Goal: Task Accomplishment & Management: Complete application form

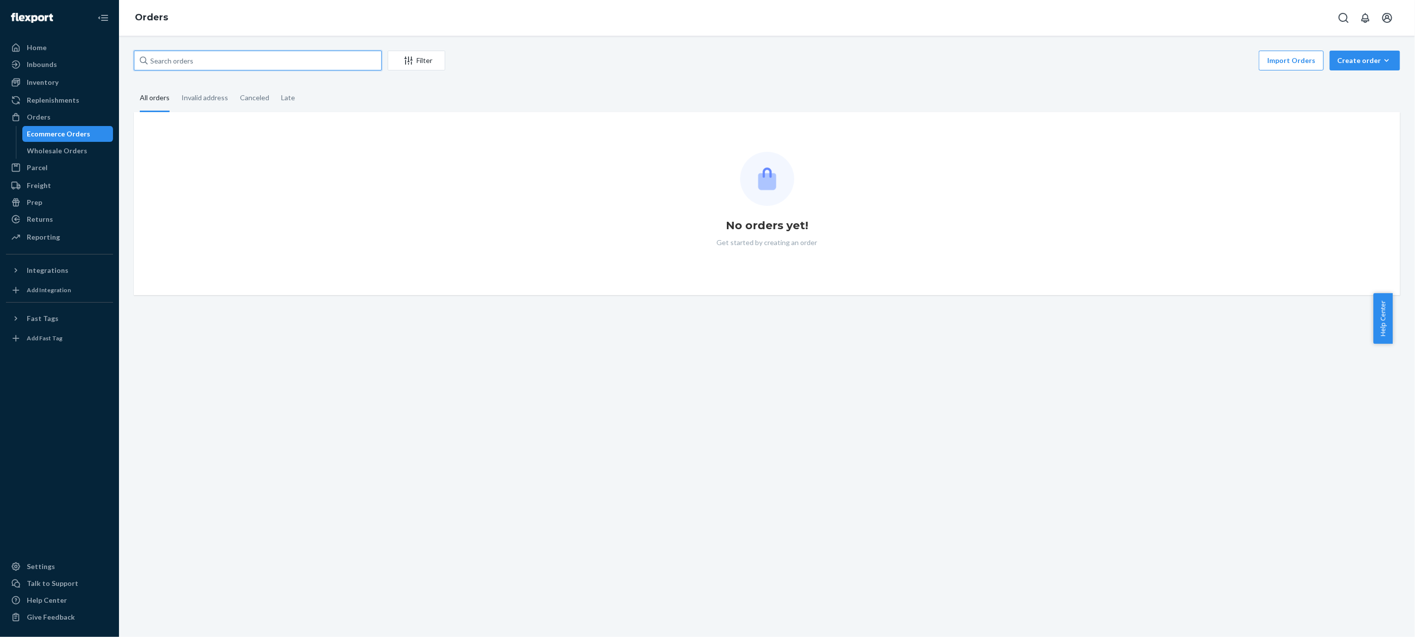
click at [224, 60] on input "text" at bounding box center [258, 61] width 248 height 20
paste input "255263824"
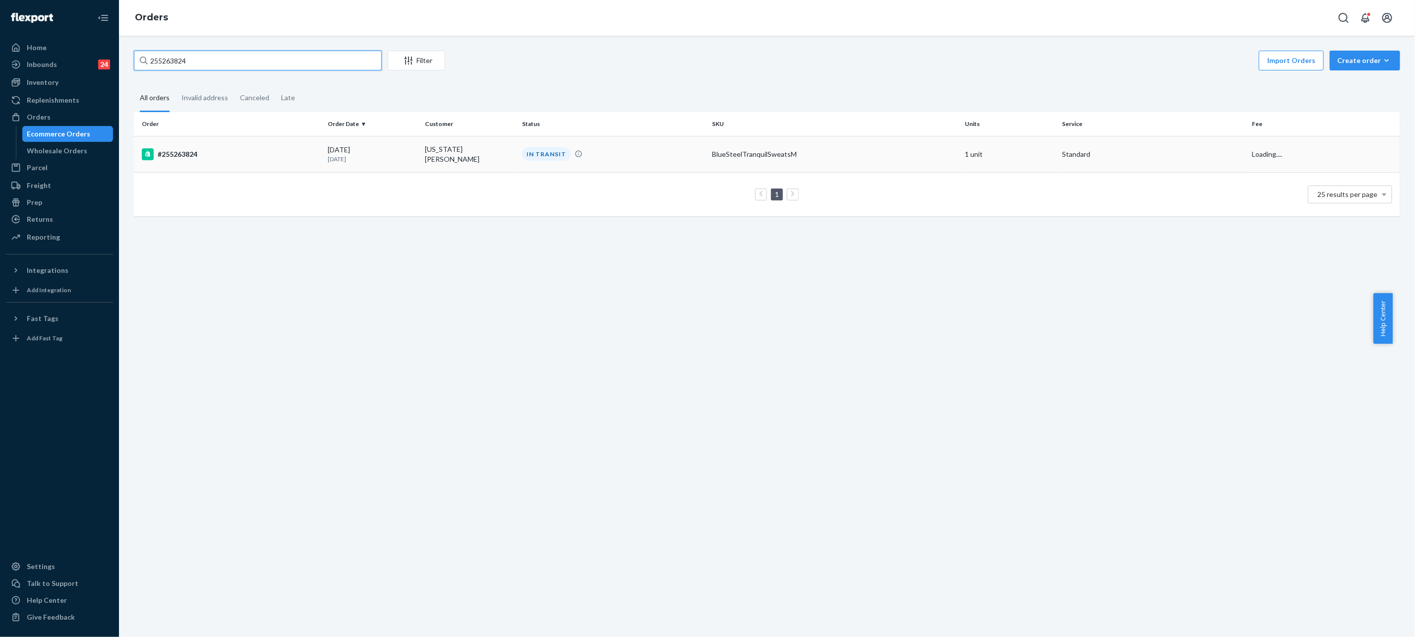
type input "255263824"
click at [373, 150] on div "[DATE] [DATE]" at bounding box center [372, 154] width 89 height 18
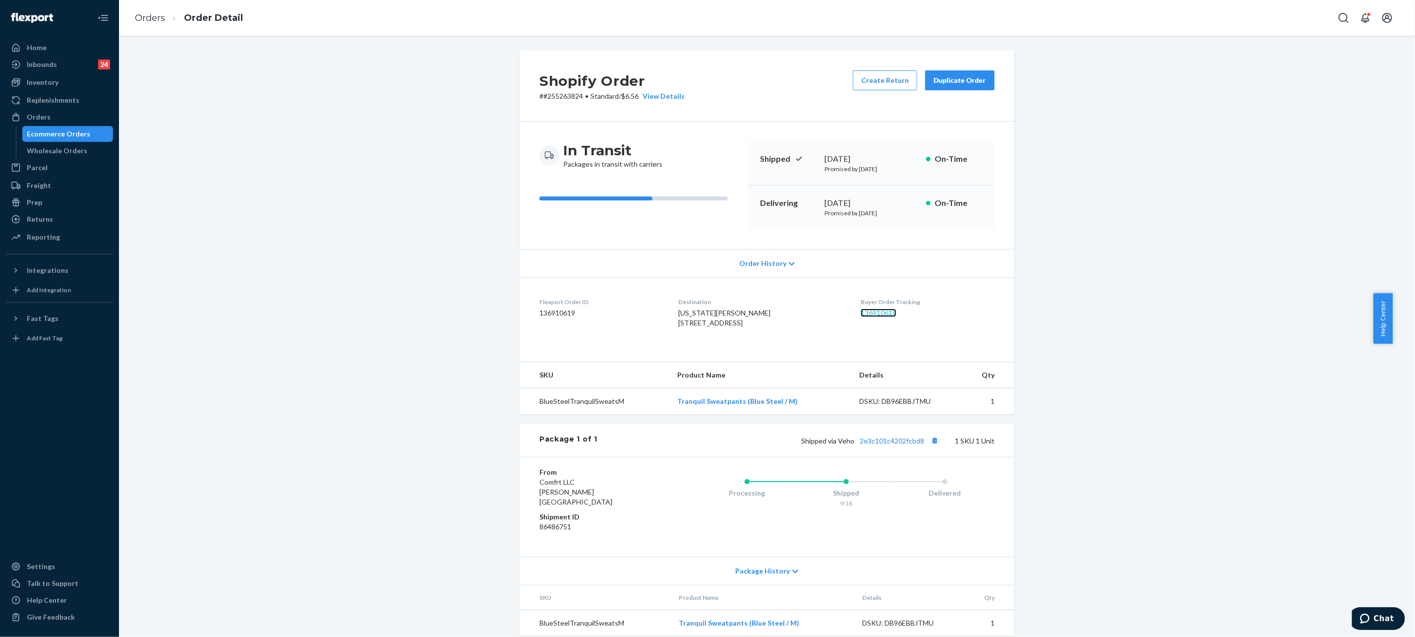
click at [879, 308] on link "136910619" at bounding box center [879, 312] width 36 height 8
click at [155, 18] on link "Orders" at bounding box center [150, 17] width 30 height 11
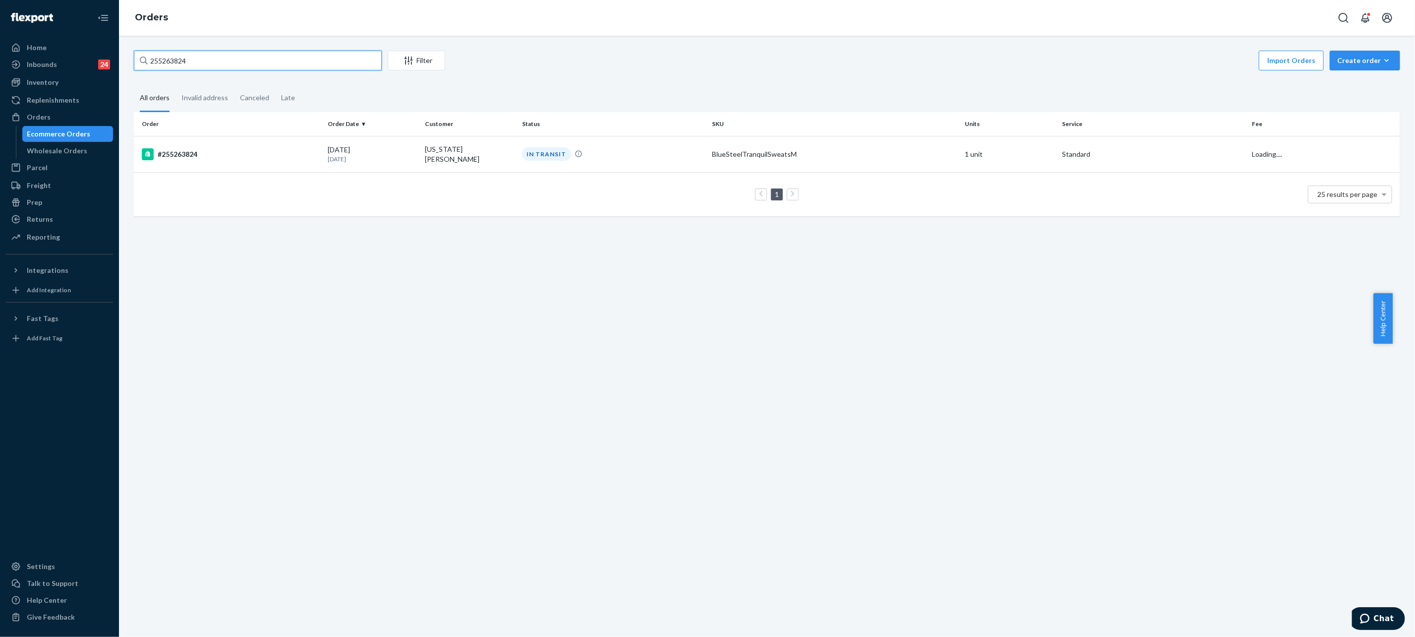
click at [213, 58] on input "255263824" at bounding box center [258, 61] width 248 height 20
paste input "034256"
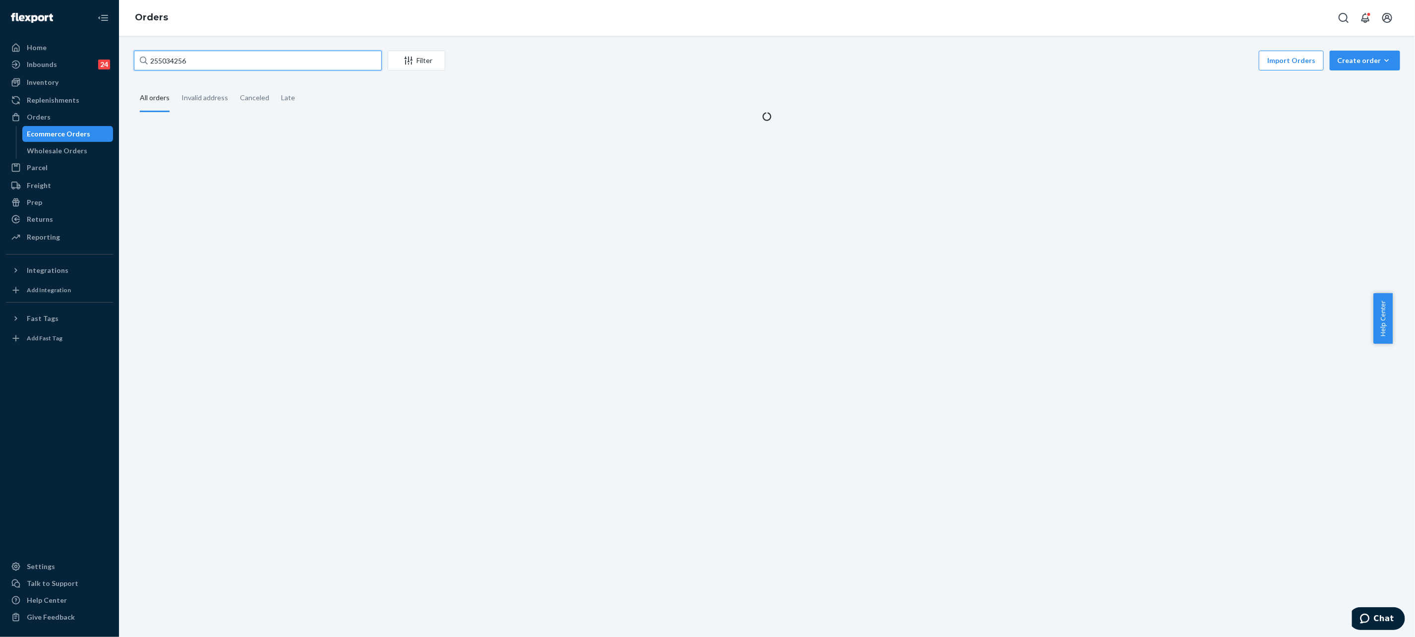
type input "255034256"
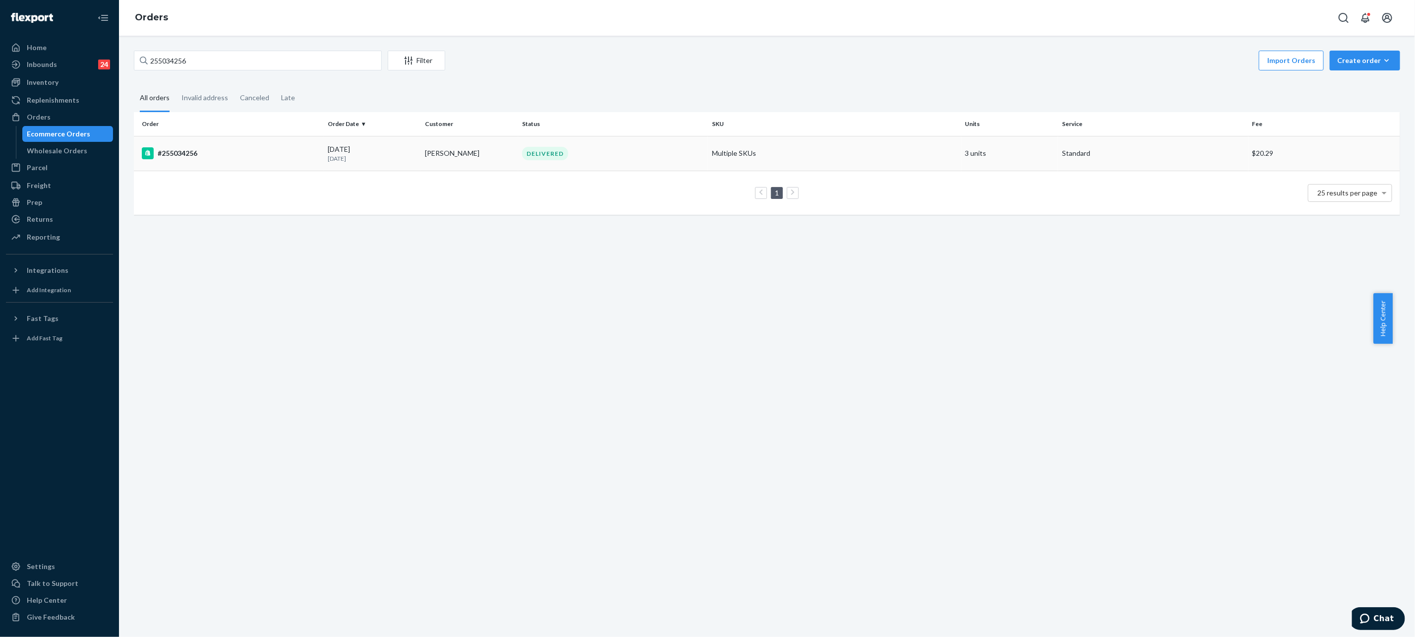
click at [485, 158] on td "[PERSON_NAME]" at bounding box center [469, 153] width 97 height 35
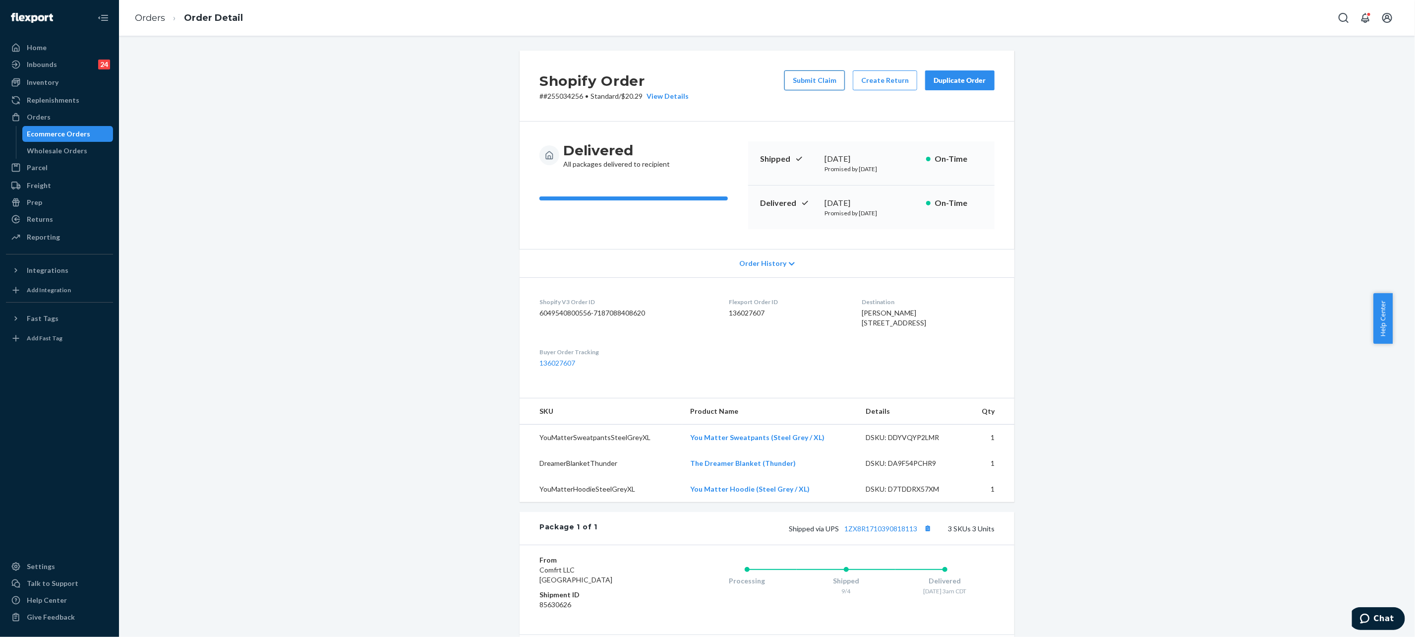
click at [804, 74] on button "Submit Claim" at bounding box center [815, 80] width 61 height 20
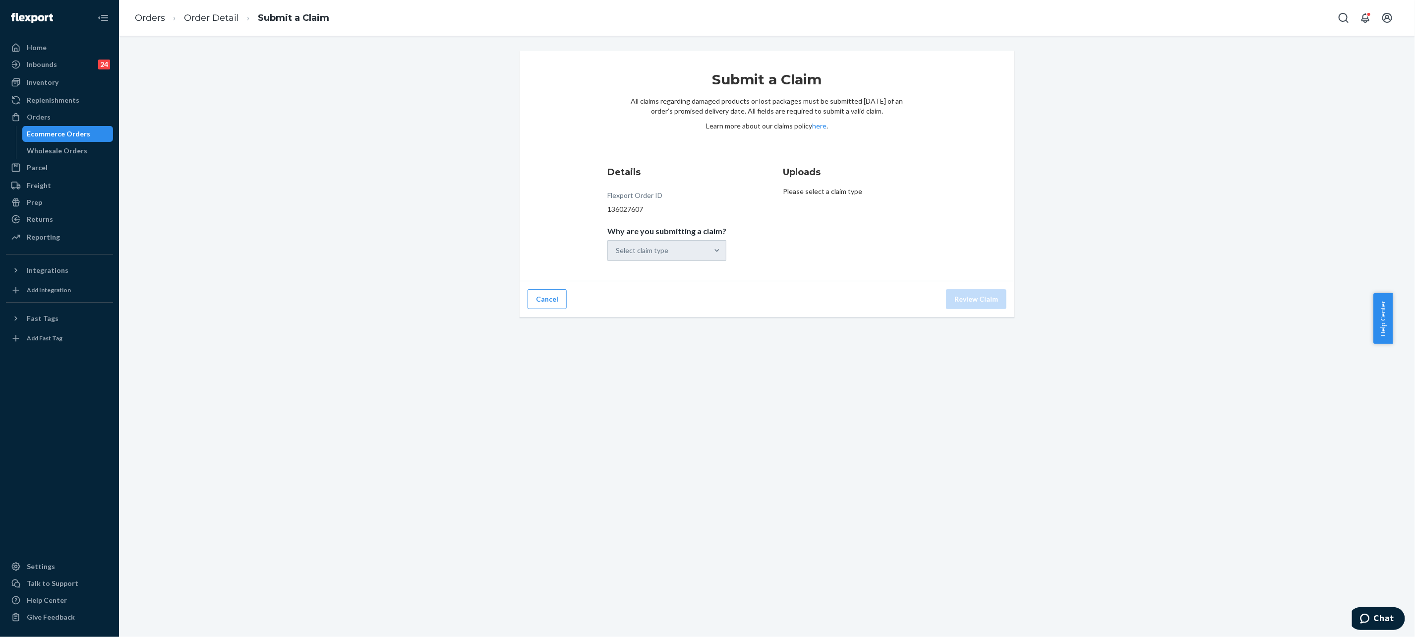
click at [685, 247] on div "Select claim type" at bounding box center [667, 250] width 119 height 21
click at [683, 246] on div "Select claim type" at bounding box center [658, 251] width 100 height 20
click at [617, 246] on input "Why are you submitting a claim? Select claim type" at bounding box center [616, 250] width 1 height 10
click at [685, 272] on div "Order delivered but lost" at bounding box center [667, 275] width 115 height 20
click at [617, 255] on input "Why are you submitting a claim? option Order delivered but lost focused, 1 of 4…" at bounding box center [616, 250] width 1 height 10
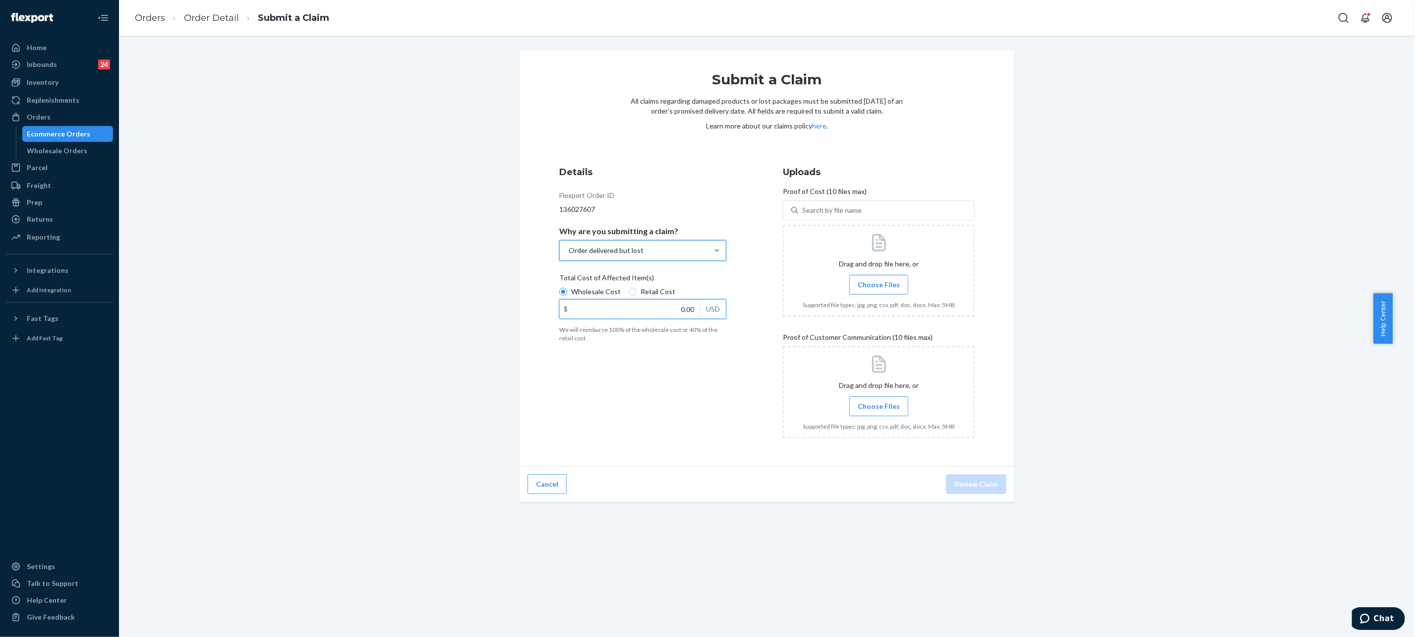
click at [670, 311] on input "0.00" at bounding box center [630, 309] width 140 height 19
paste input "95.99"
type input "95.99"
click at [884, 275] on label "Choose Files" at bounding box center [879, 285] width 59 height 20
click at [879, 279] on input "Choose Files" at bounding box center [879, 284] width 0 height 11
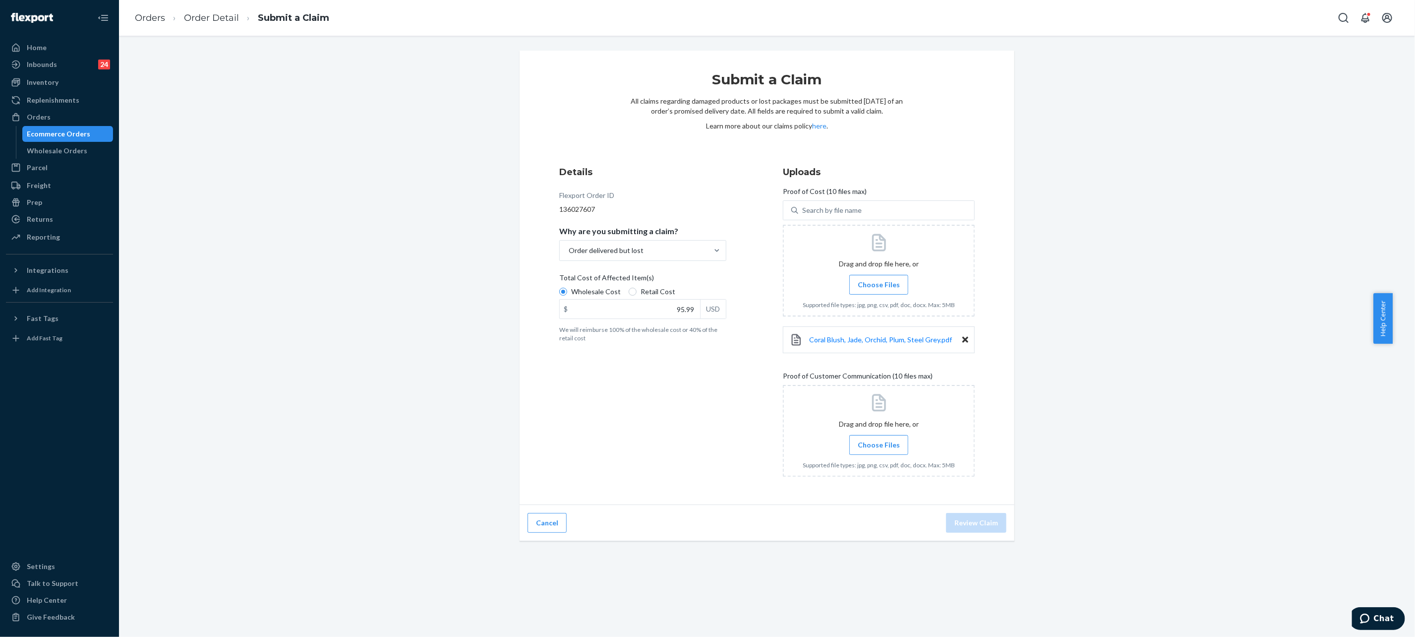
click at [869, 450] on label "Choose Files" at bounding box center [879, 445] width 59 height 20
click at [879, 450] on input "Choose Files" at bounding box center [879, 444] width 0 height 11
click at [861, 290] on label "Choose Files" at bounding box center [879, 285] width 59 height 20
click at [879, 290] on input "Choose Files" at bounding box center [879, 284] width 0 height 11
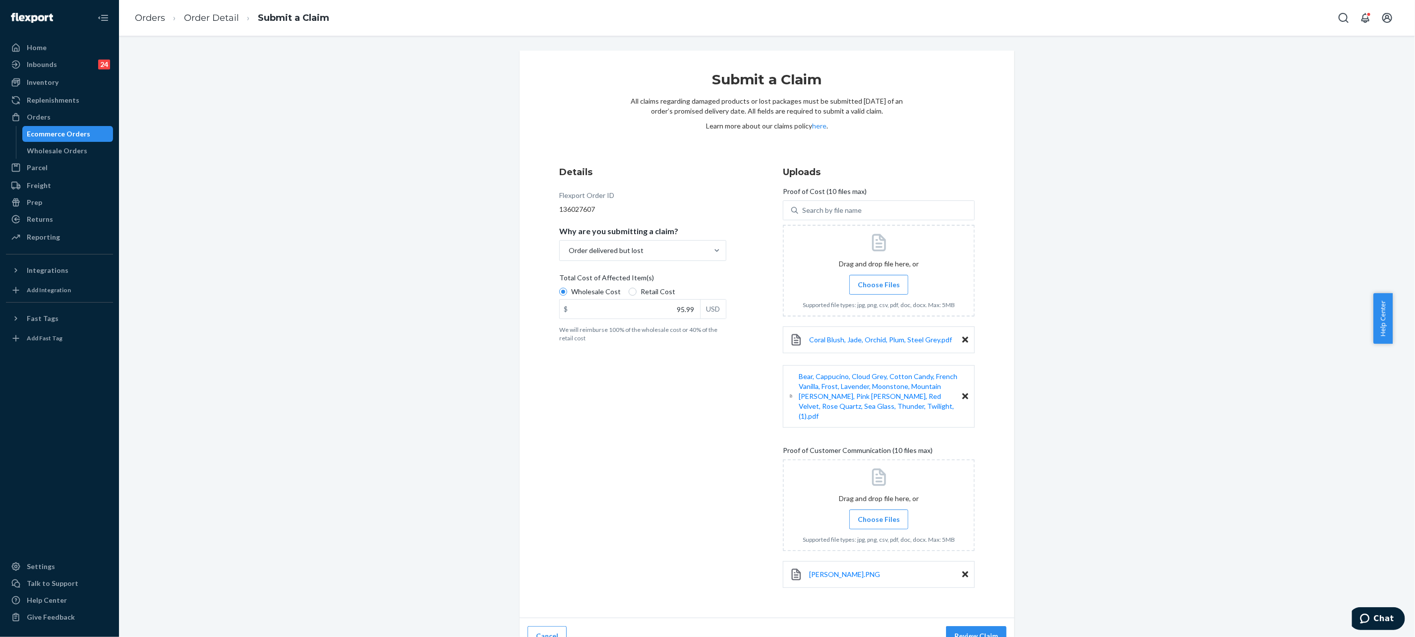
scroll to position [8, 0]
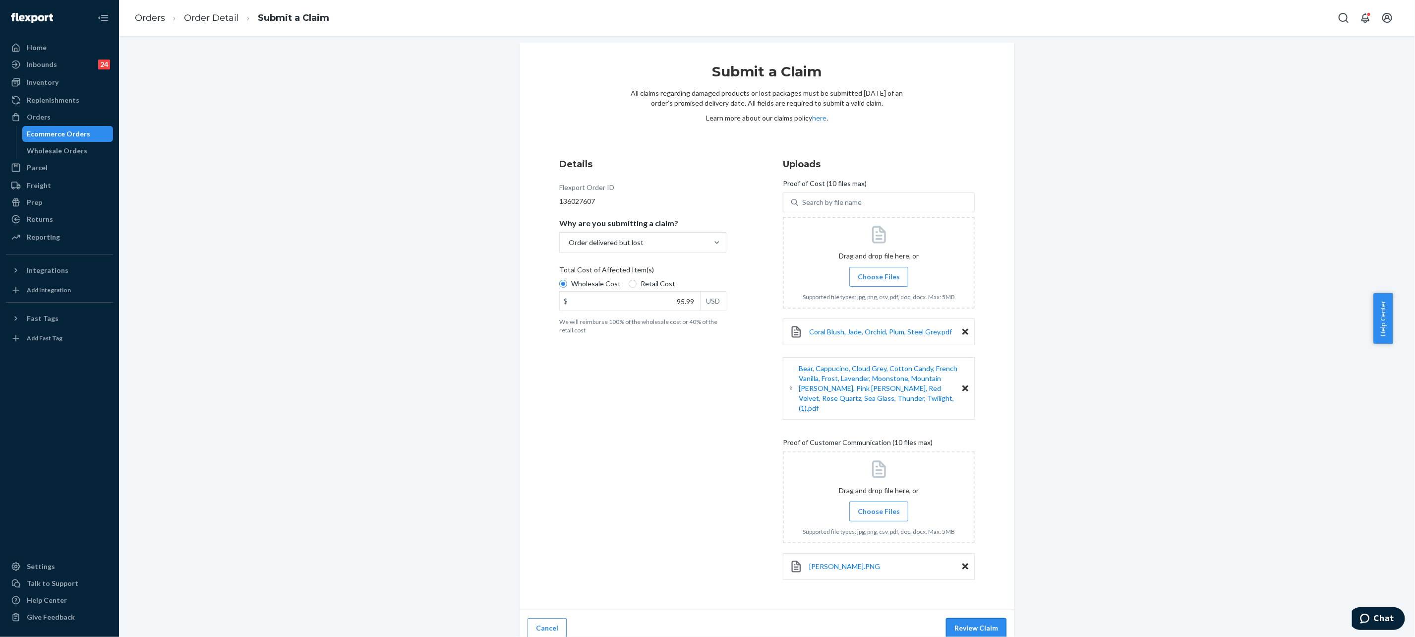
click at [968, 618] on button "Review Claim" at bounding box center [976, 628] width 61 height 20
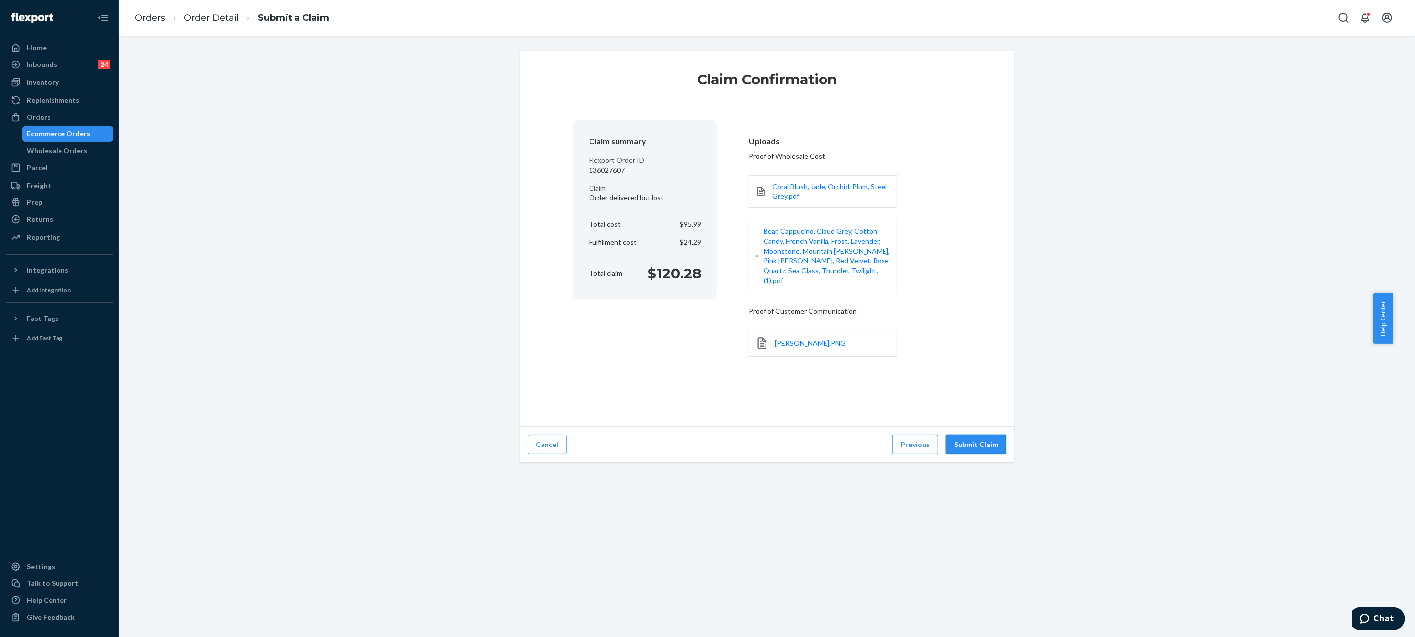
click at [967, 434] on button "Submit Claim" at bounding box center [976, 444] width 61 height 20
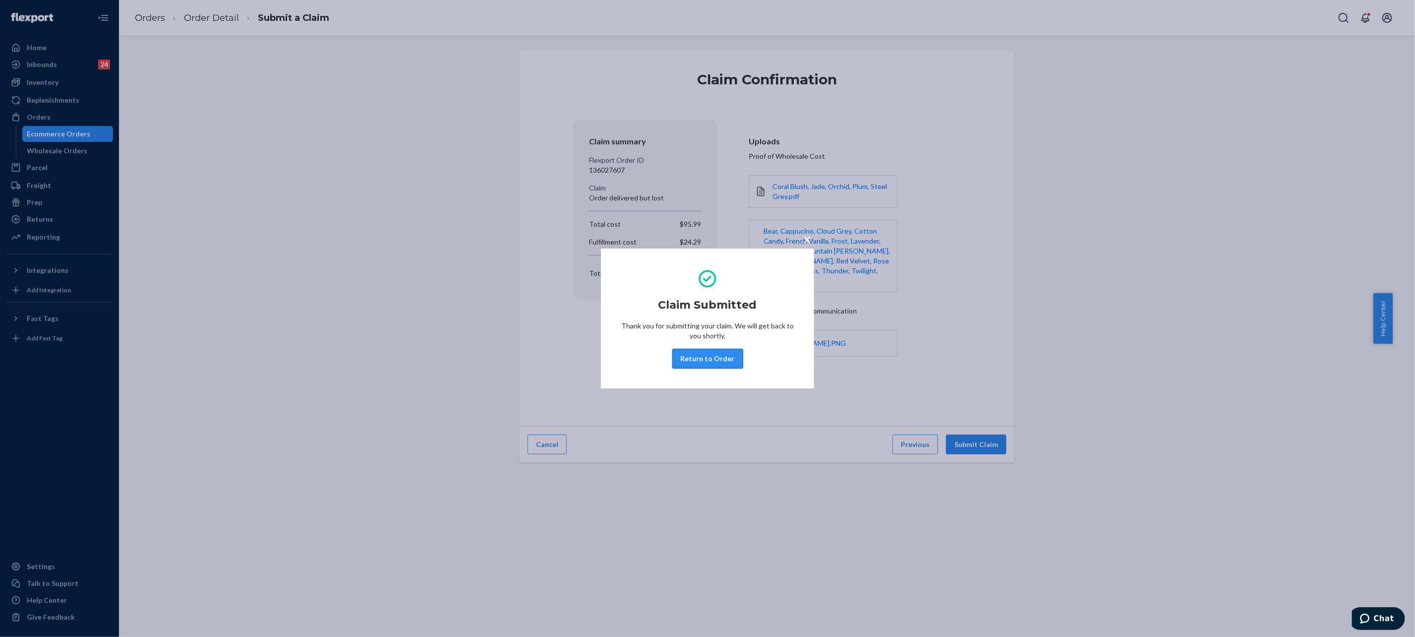
click at [731, 354] on button "Return to Order" at bounding box center [707, 359] width 71 height 20
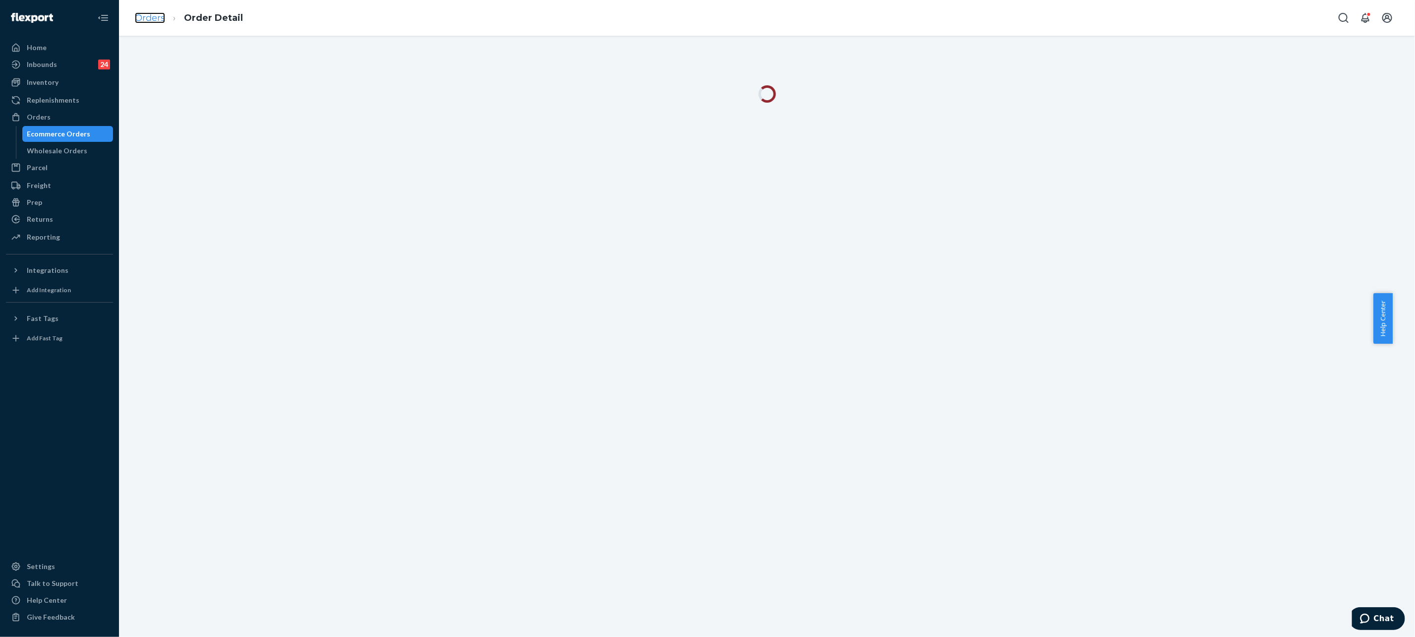
click at [157, 23] on link "Orders" at bounding box center [150, 17] width 30 height 11
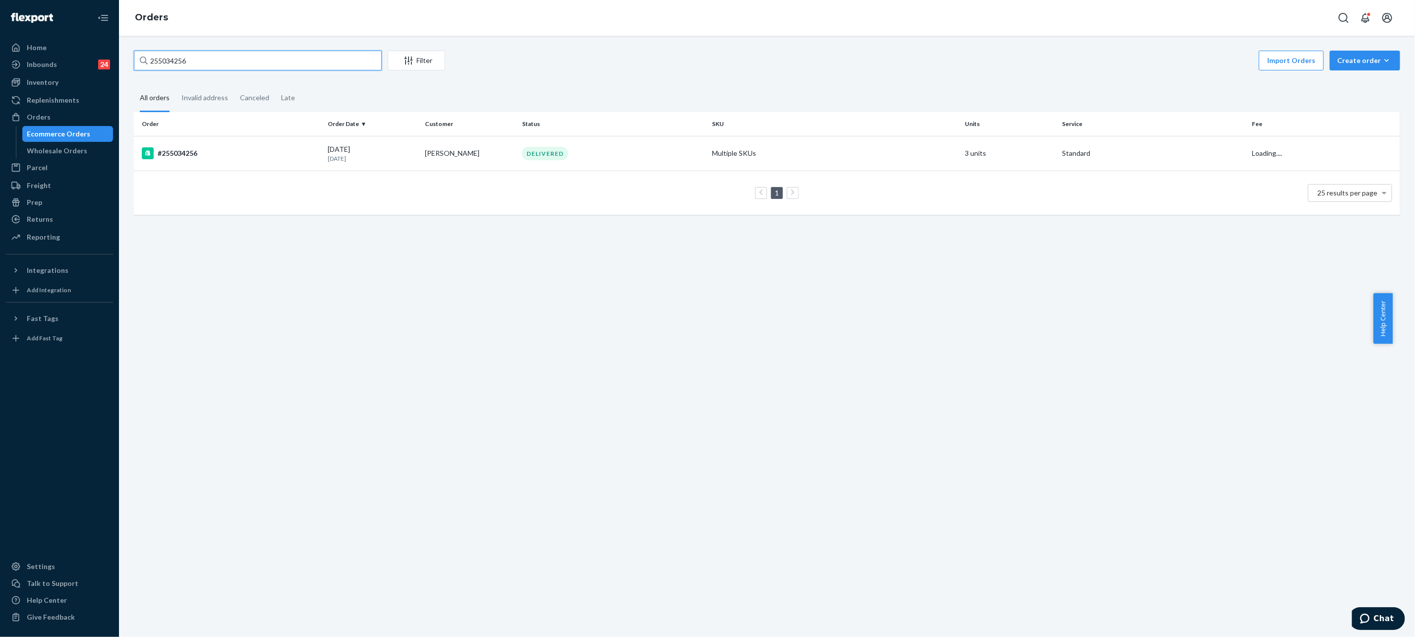
click at [272, 69] on input "255034256" at bounding box center [258, 61] width 248 height 20
click at [369, 151] on div "[DATE] [DATE]" at bounding box center [372, 153] width 89 height 18
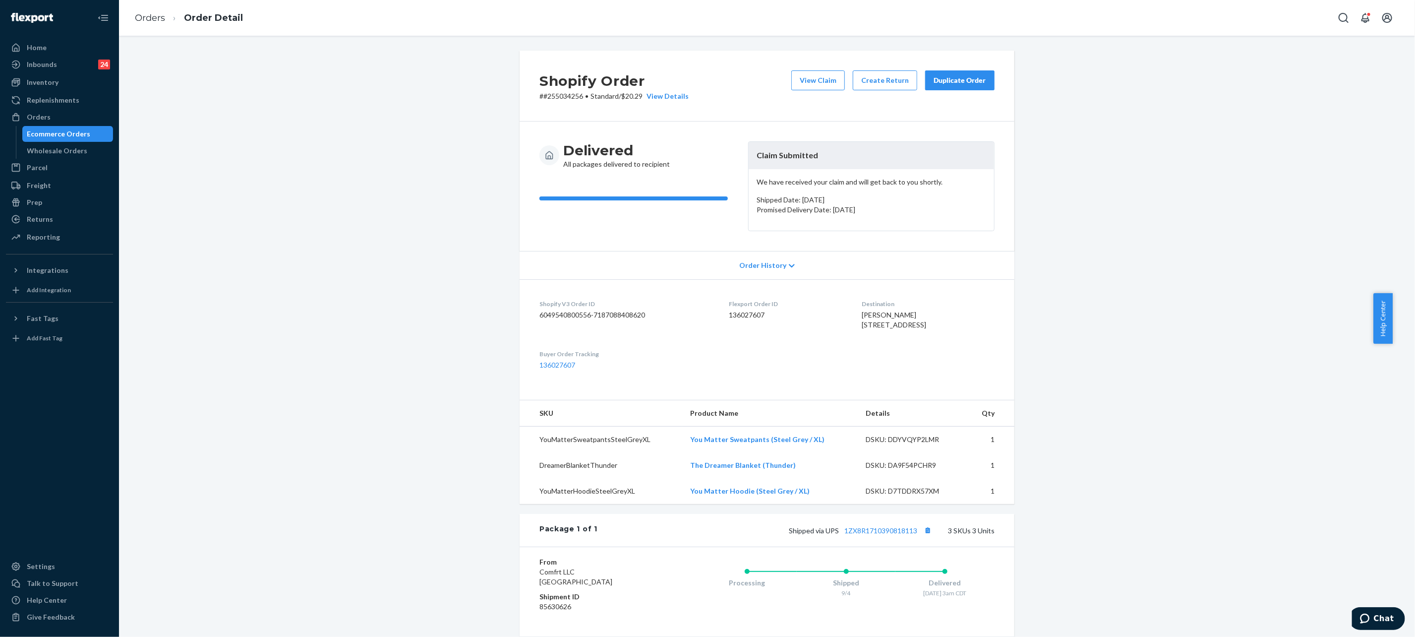
click at [562, 97] on p "# #255034256 • Standard / $20.29 View Details" at bounding box center [614, 96] width 149 height 10
copy p "255034256"
click at [169, 6] on ol "Orders Order Detail" at bounding box center [189, 17] width 124 height 29
click at [146, 24] on ol "Orders Order Detail" at bounding box center [189, 17] width 124 height 29
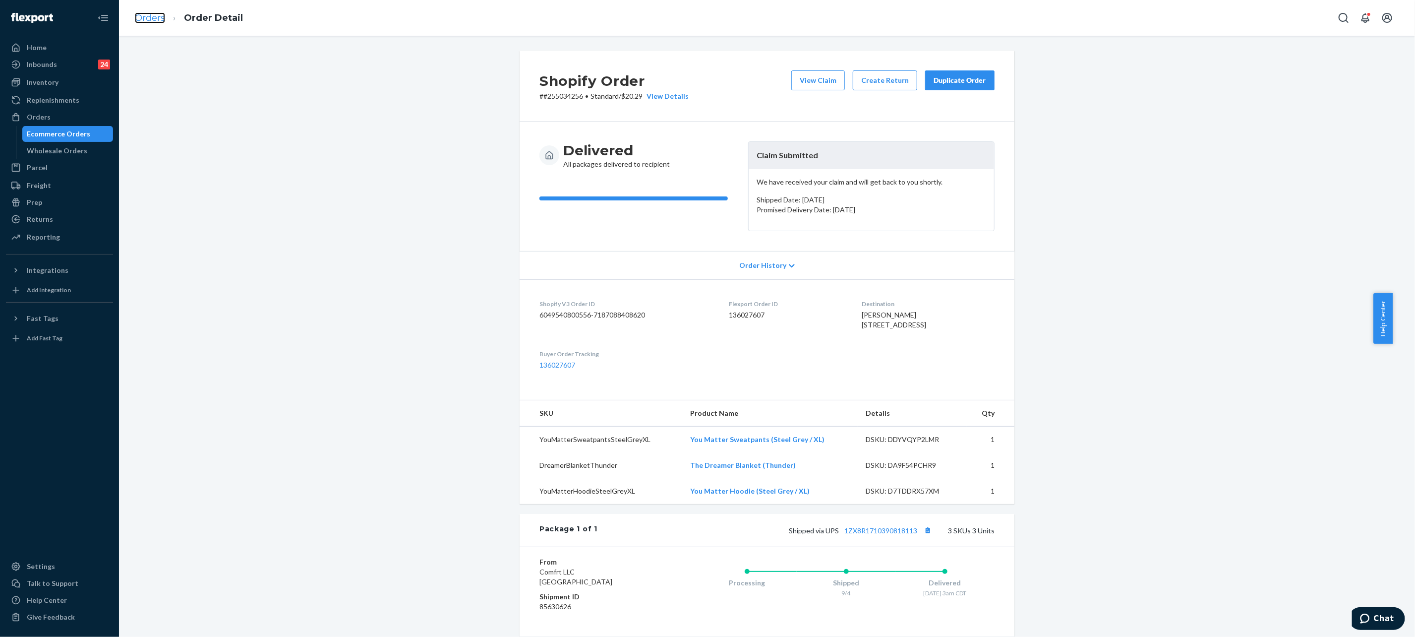
click at [161, 18] on link "Orders" at bounding box center [150, 17] width 30 height 11
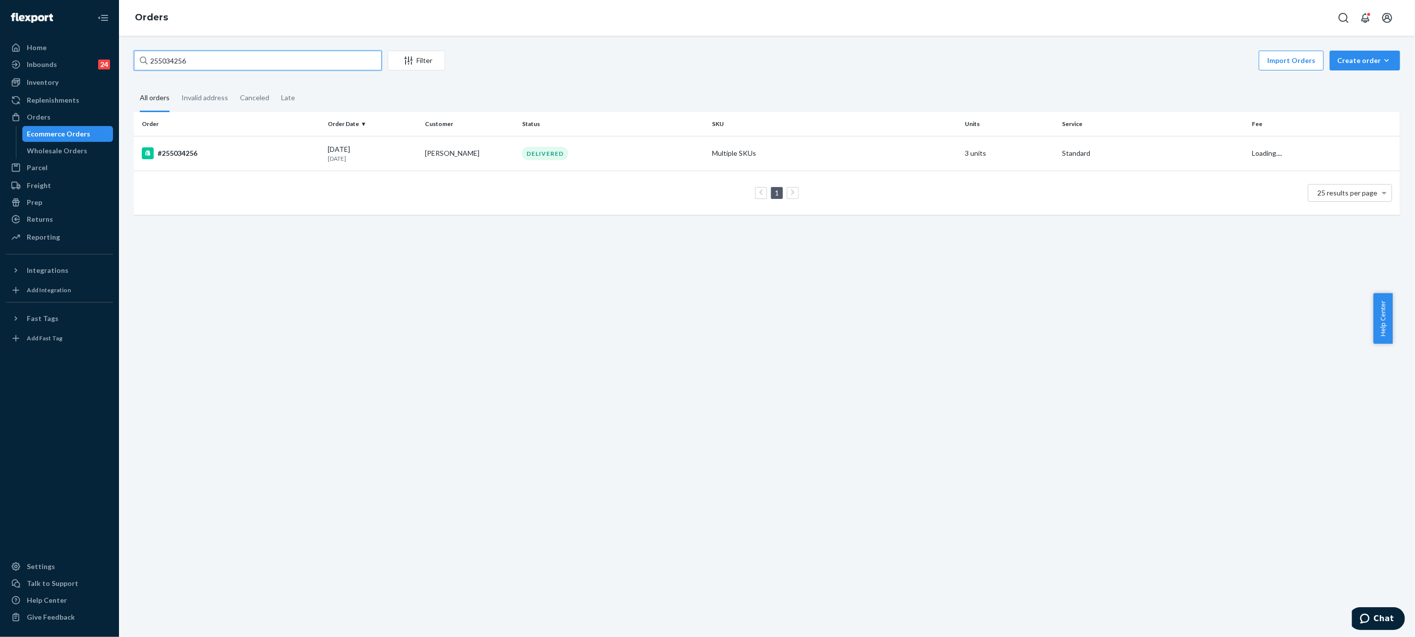
click at [319, 57] on input "255034256" at bounding box center [258, 61] width 248 height 20
paste input "#255207820"
type input "#255207820"
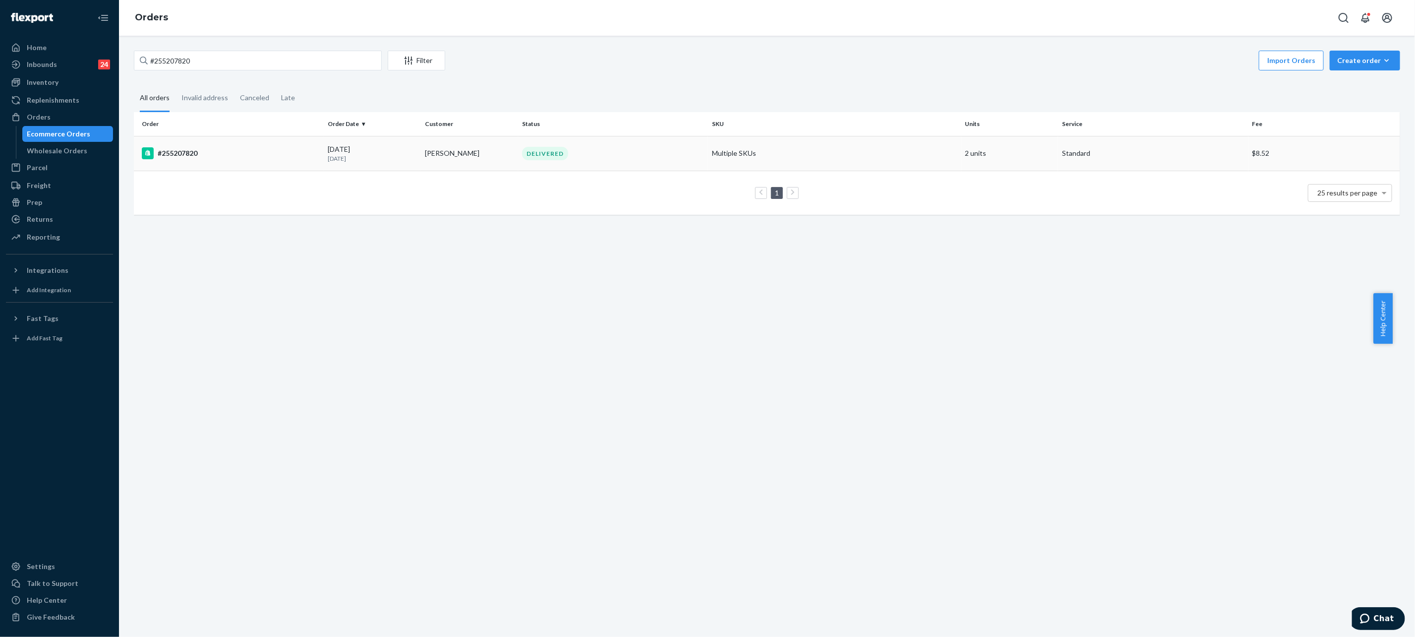
click at [606, 147] on div "DELIVERED" at bounding box center [613, 153] width 186 height 13
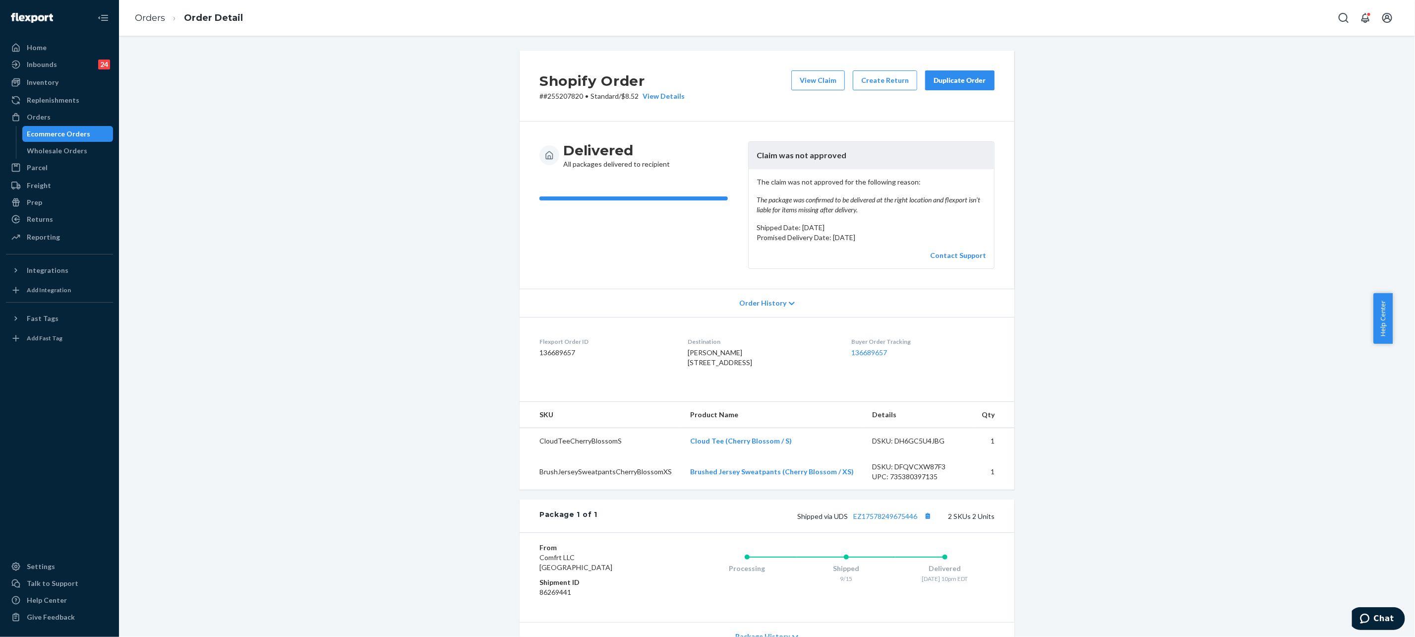
click at [165, 12] on li "Order Detail" at bounding box center [204, 17] width 78 height 13
click at [157, 15] on link "Orders" at bounding box center [150, 17] width 30 height 11
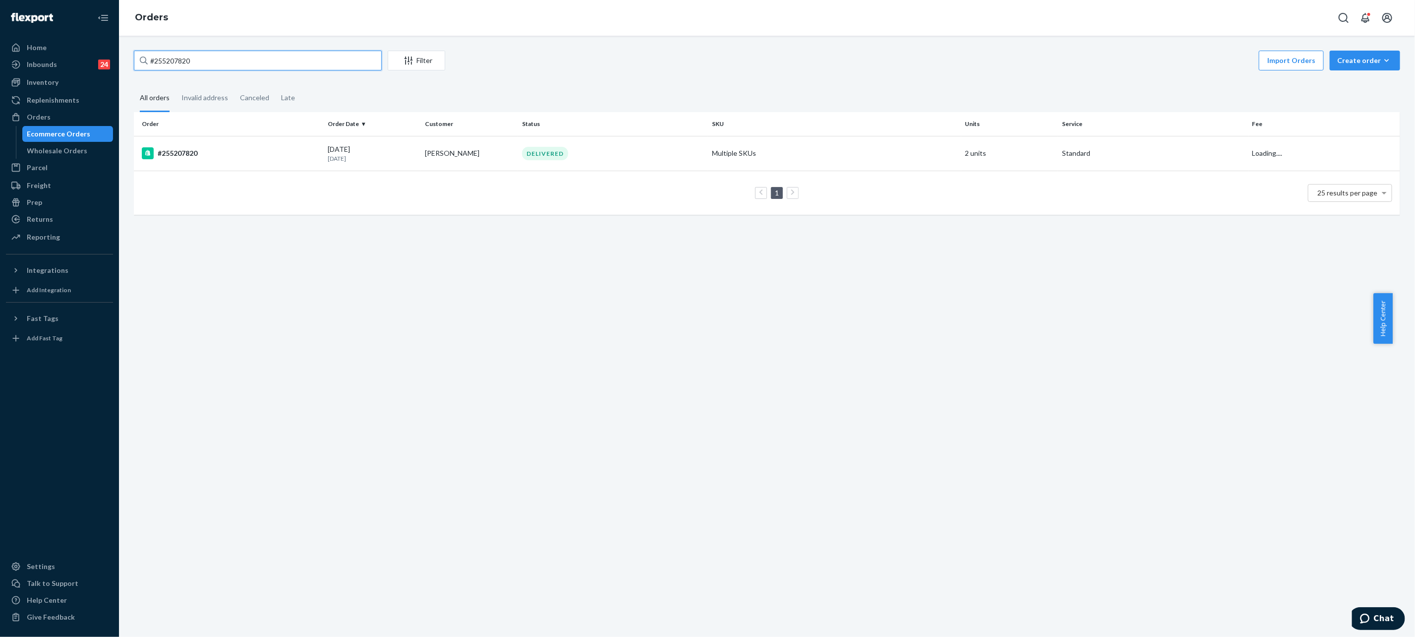
click at [323, 61] on input "#255207820" at bounding box center [258, 61] width 248 height 20
paste input "255058985"
type input "255058985"
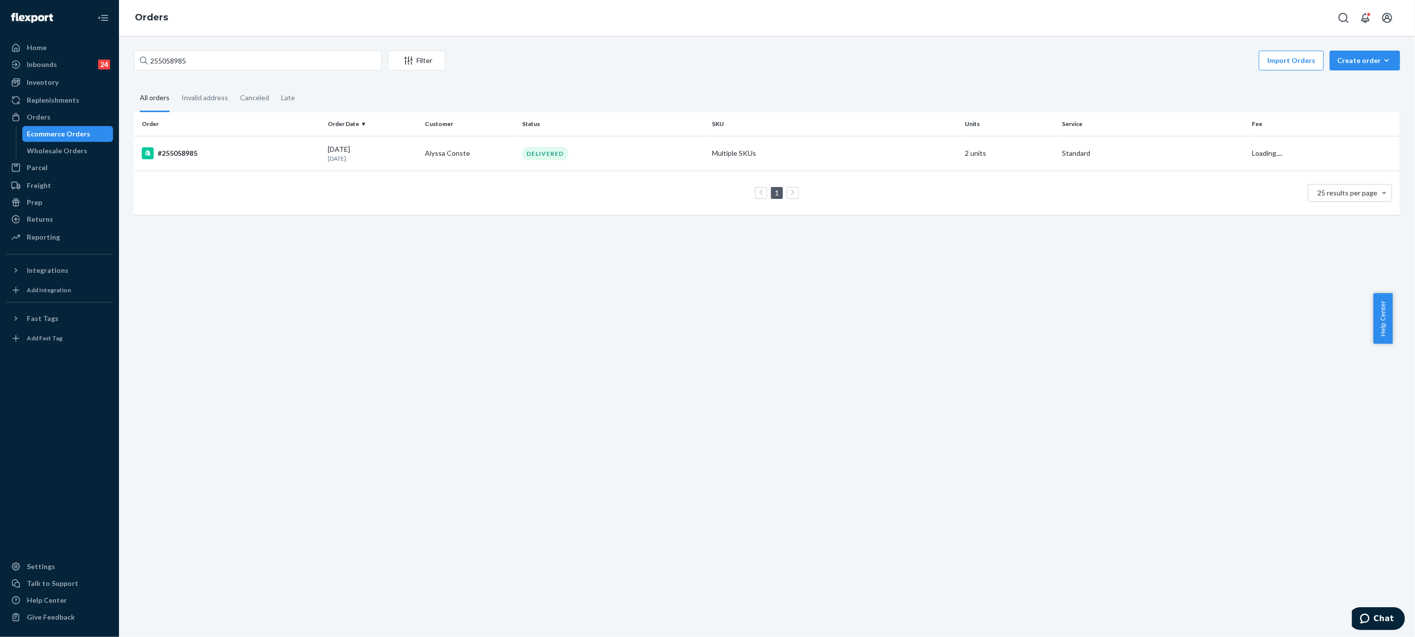
click at [675, 155] on div "DELIVERED" at bounding box center [613, 153] width 186 height 13
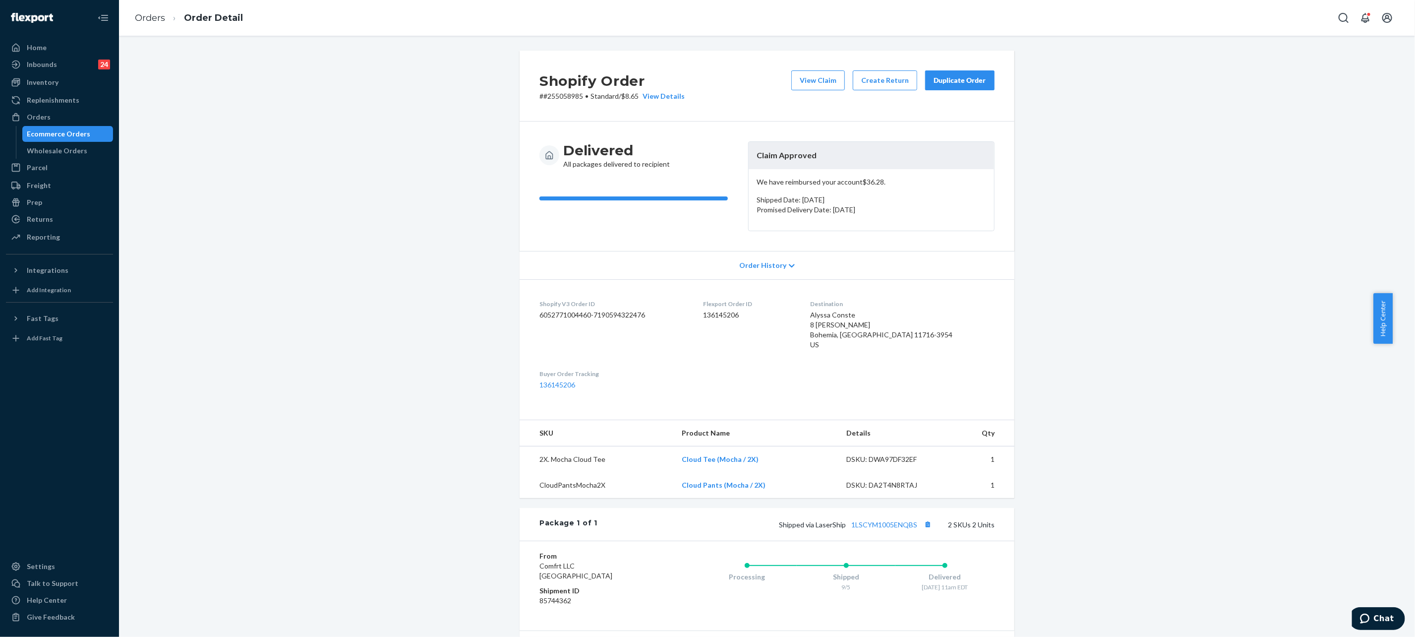
click at [543, 98] on p "# #255058985 • Standard / $8.65 View Details" at bounding box center [612, 96] width 145 height 10
click at [554, 94] on p "# #255058985 • Standard / $8.65 View Details" at bounding box center [612, 96] width 145 height 10
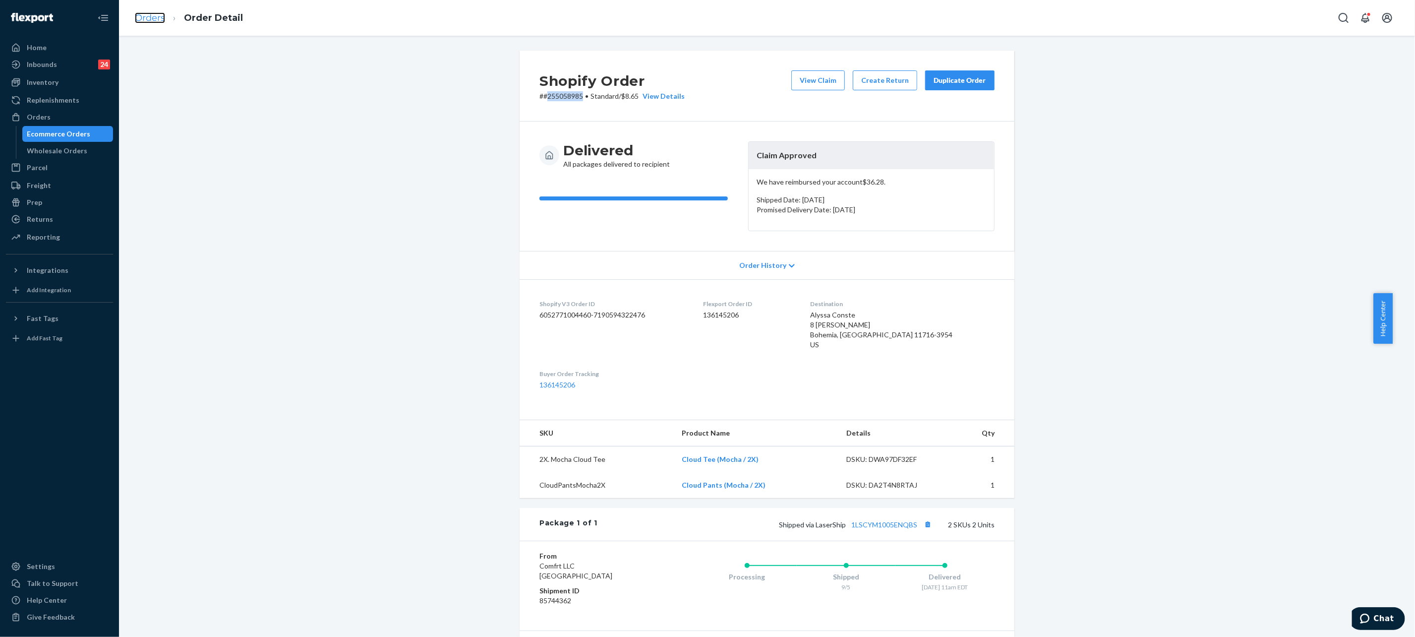
click at [148, 21] on link "Orders" at bounding box center [150, 17] width 30 height 11
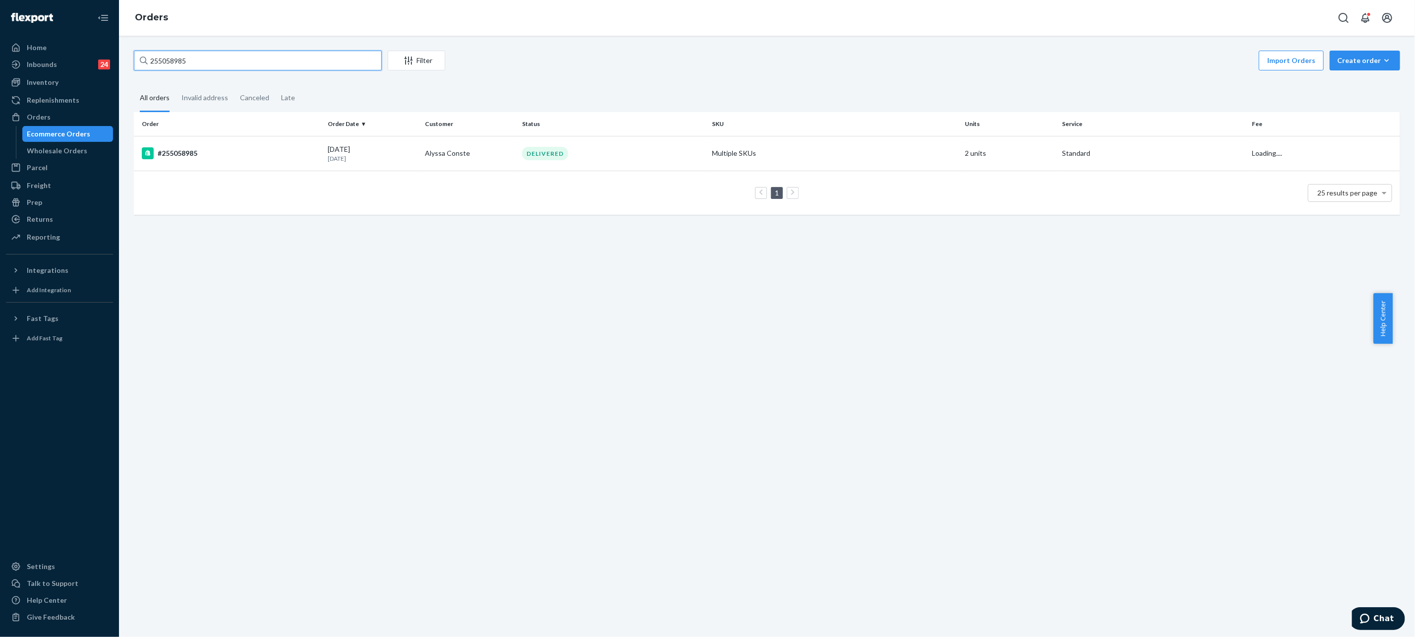
click at [209, 57] on input "255058985" at bounding box center [258, 61] width 248 height 20
paste input "181768"
type input "255181768"
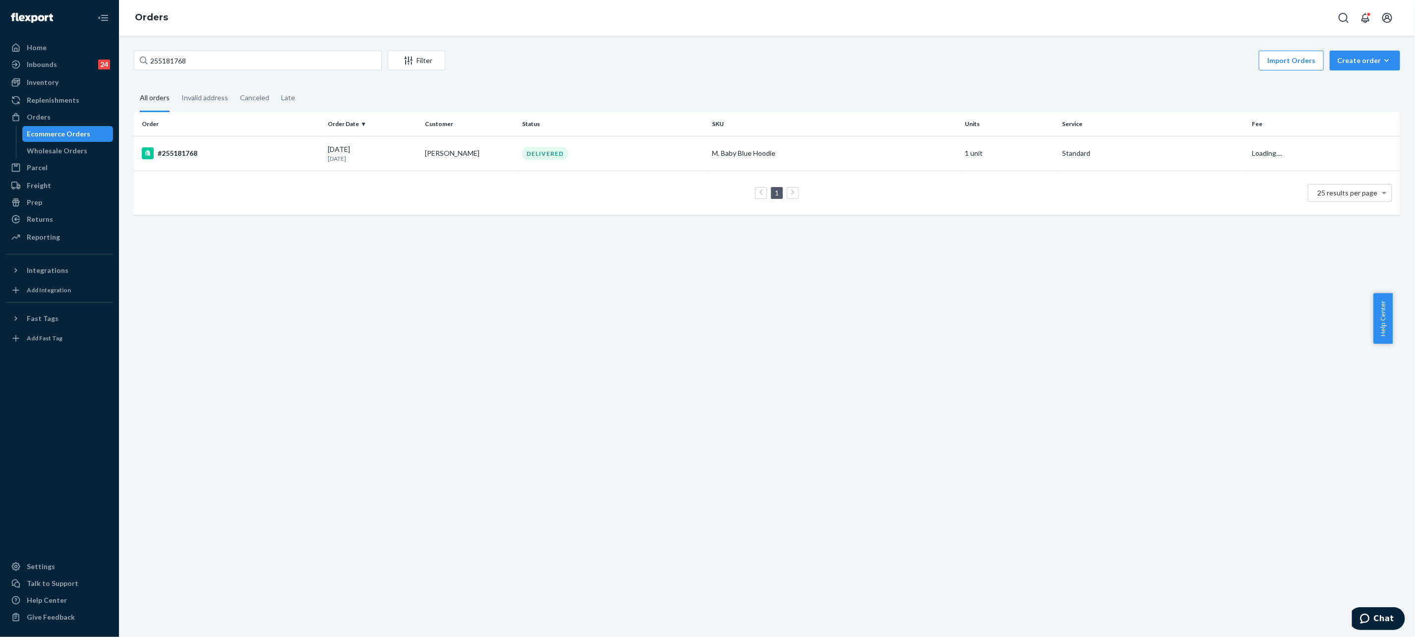
click at [567, 160] on div "DELIVERED" at bounding box center [613, 153] width 186 height 13
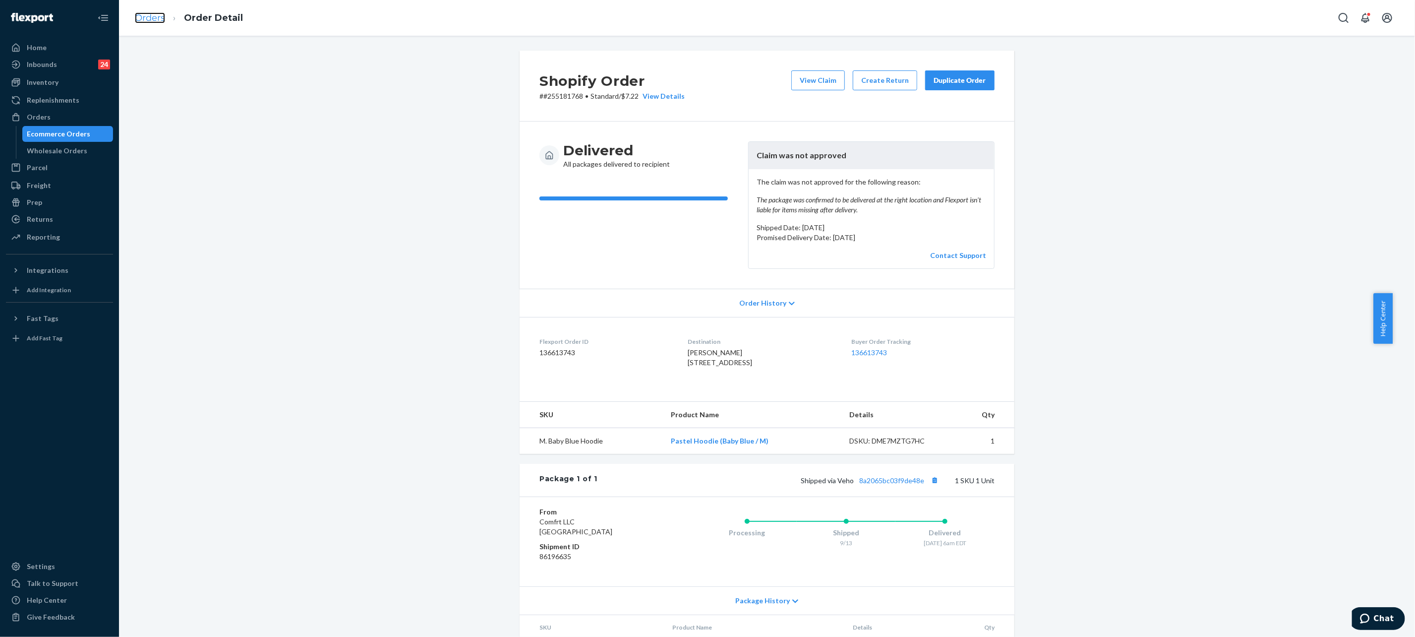
click at [148, 12] on link "Orders" at bounding box center [150, 17] width 30 height 11
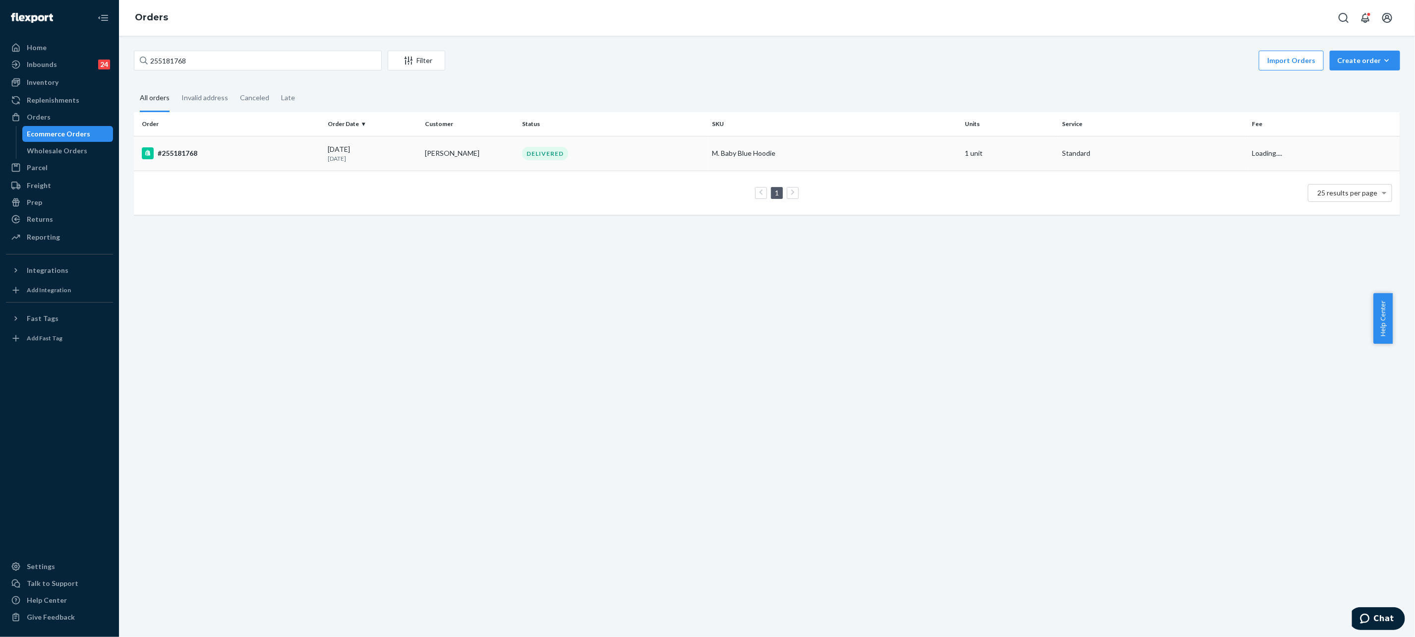
click at [520, 147] on div "DELIVERED" at bounding box center [613, 153] width 186 height 13
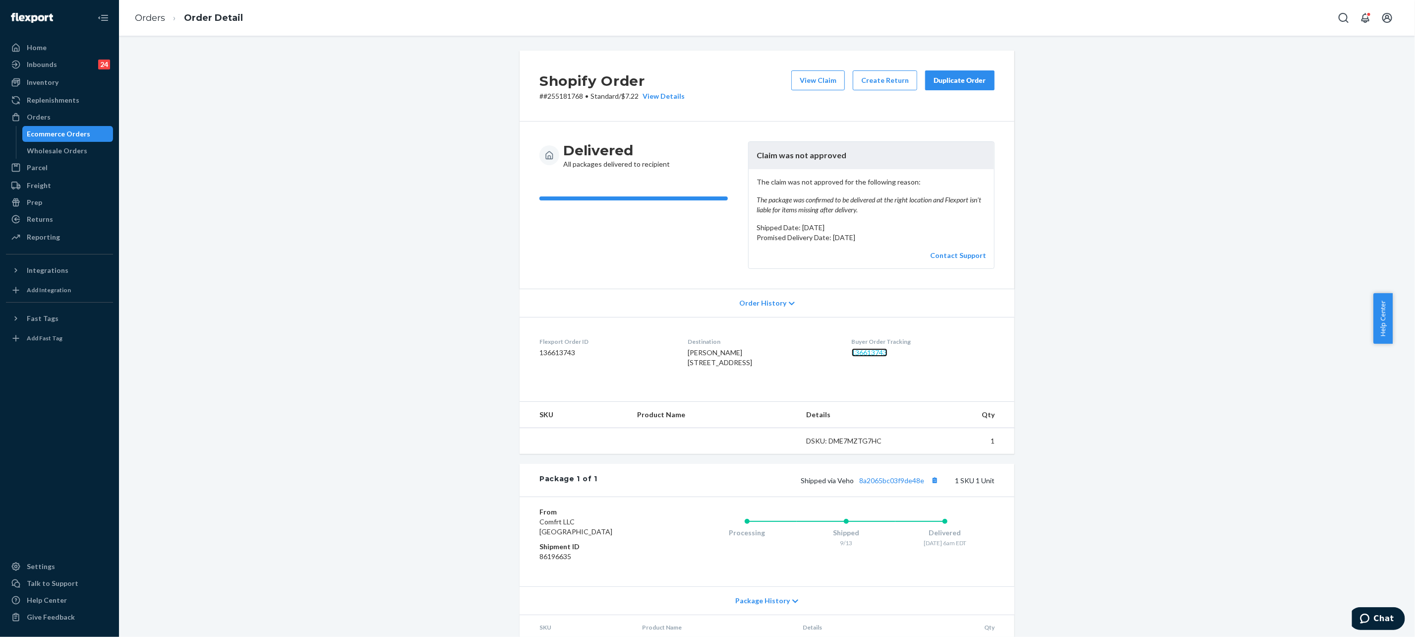
click at [864, 352] on link "136613743" at bounding box center [870, 352] width 36 height 8
click at [148, 13] on link "Orders" at bounding box center [150, 17] width 30 height 11
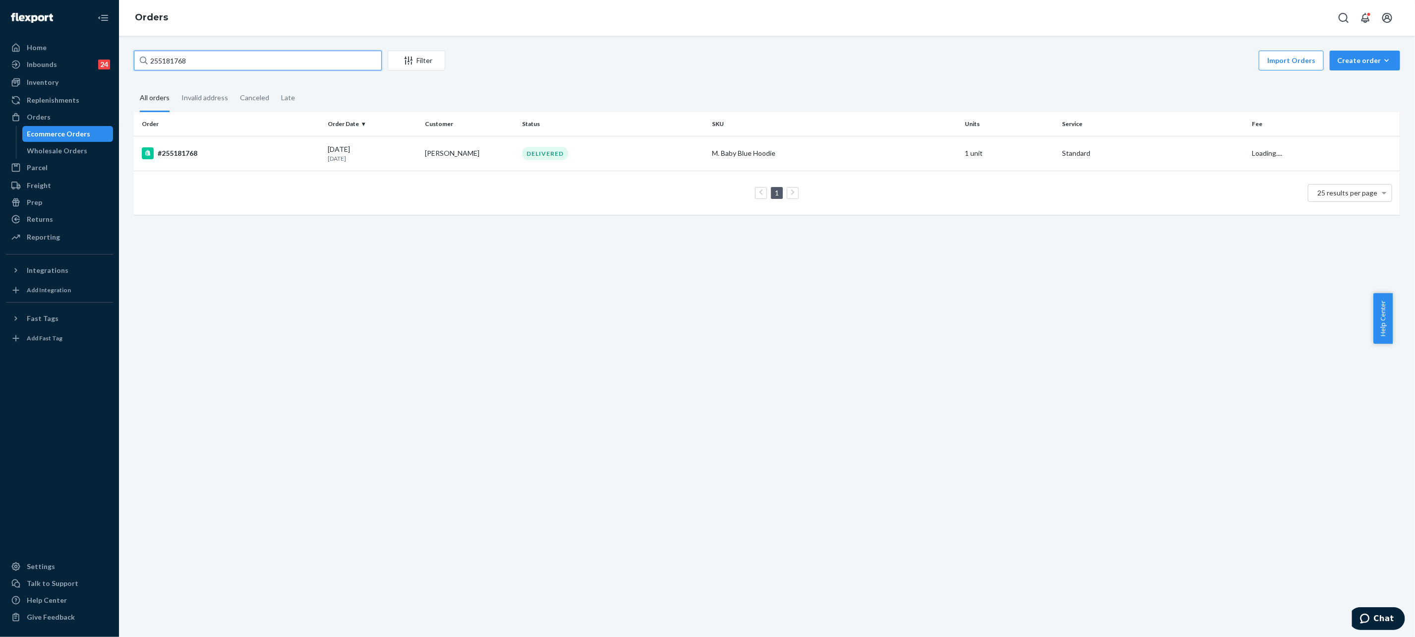
click at [236, 62] on input "255181768" at bounding box center [258, 61] width 248 height 20
paste input "#254755902"
type input "#254755902"
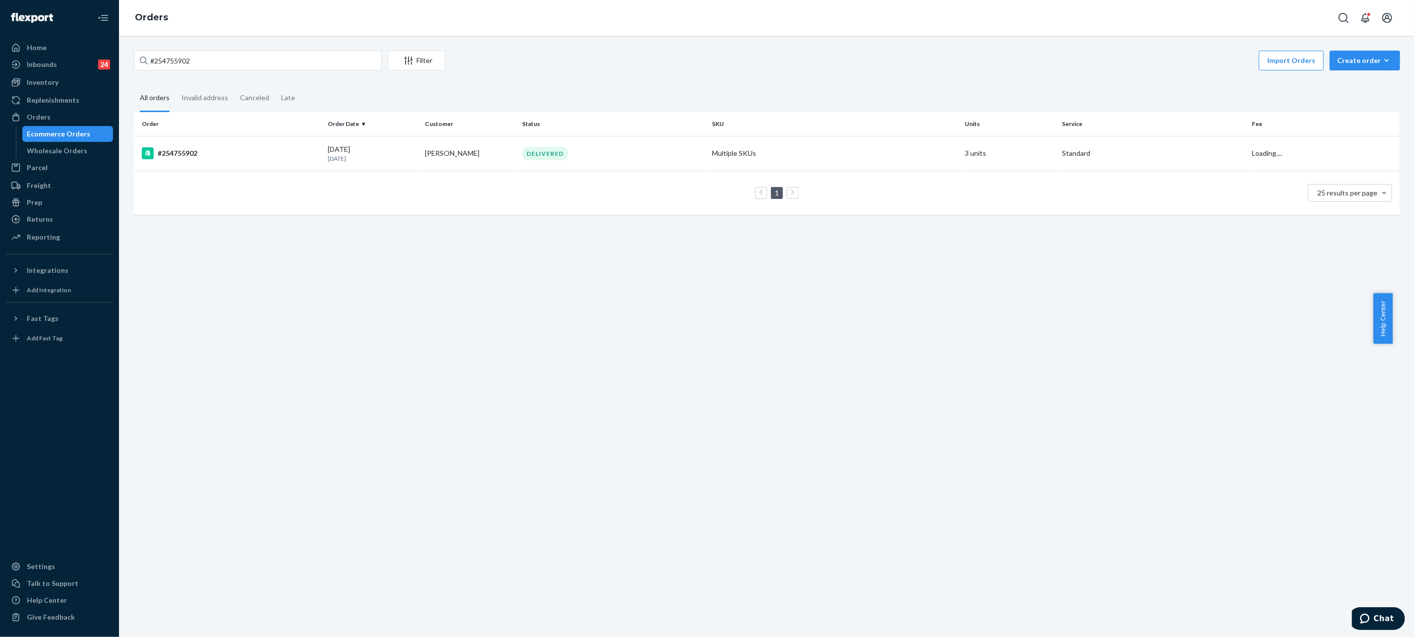
click at [527, 145] on td "DELIVERED" at bounding box center [613, 153] width 190 height 35
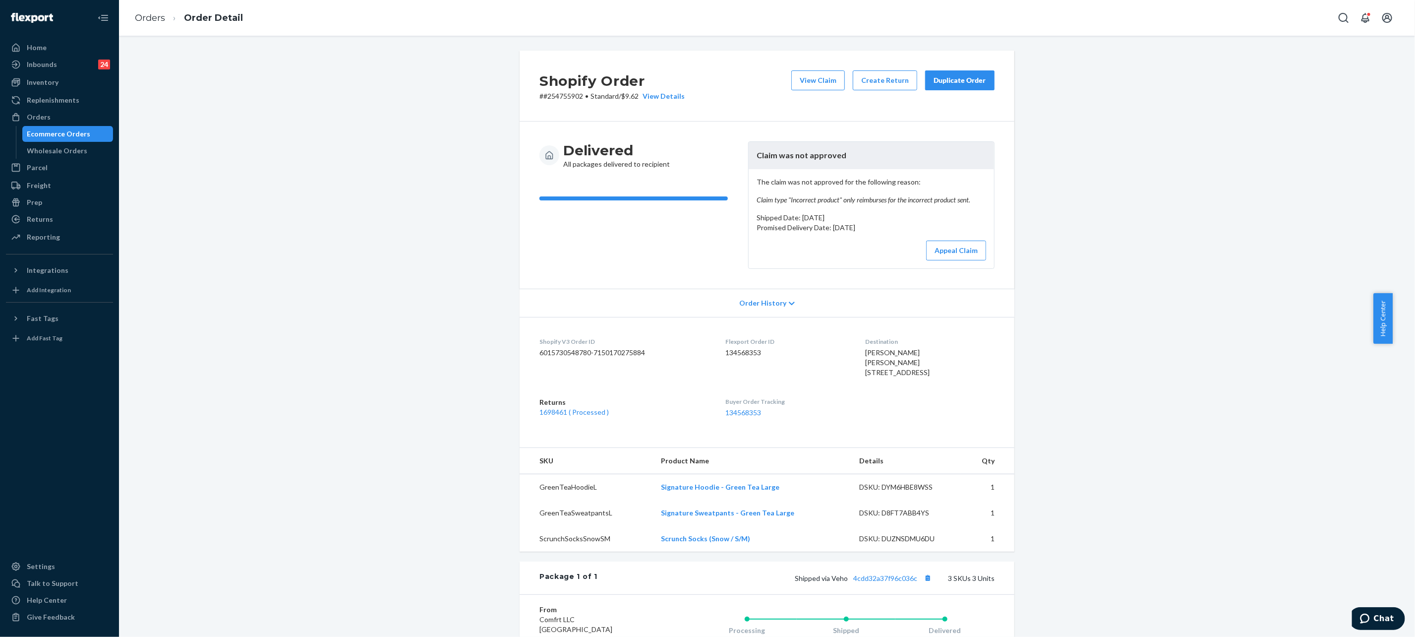
click at [966, 80] on div "Duplicate Order" at bounding box center [960, 80] width 53 height 10
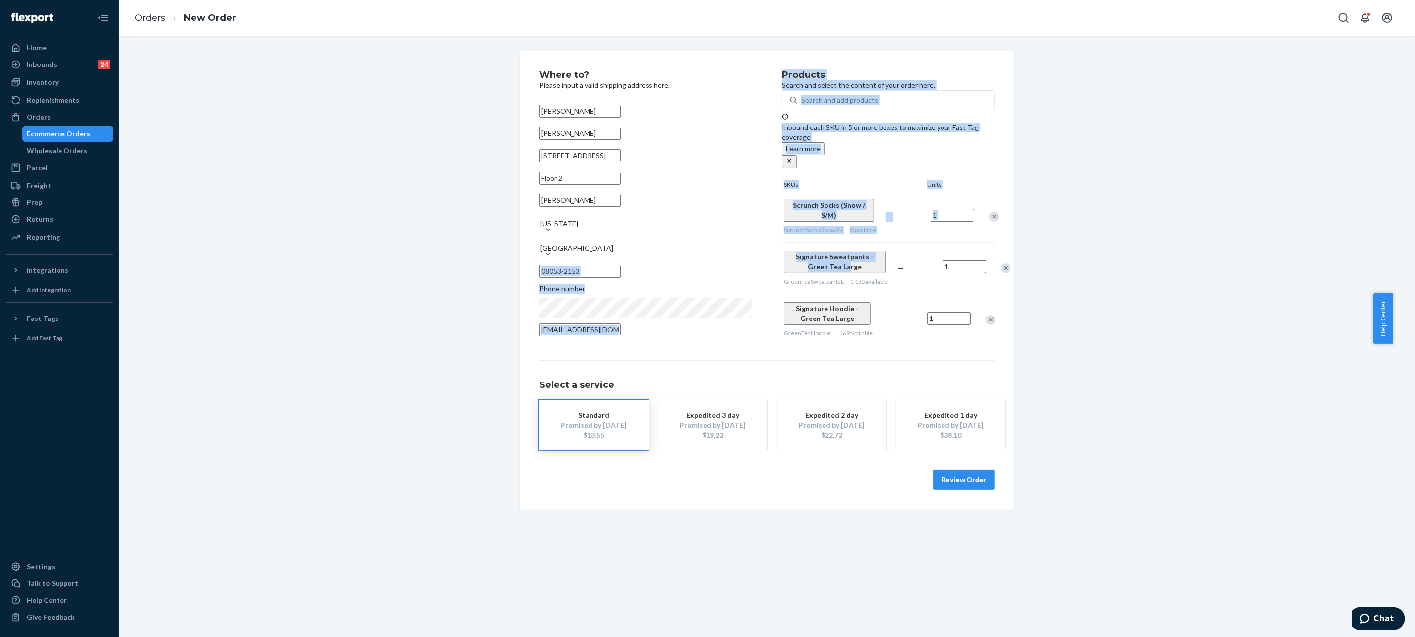
drag, startPoint x: 765, startPoint y: 240, endPoint x: 813, endPoint y: 250, distance: 48.8
click at [813, 250] on div "Where to? Please input a valid shipping address here. [PERSON_NAME] [PERSON_NAM…" at bounding box center [767, 207] width 455 height 275
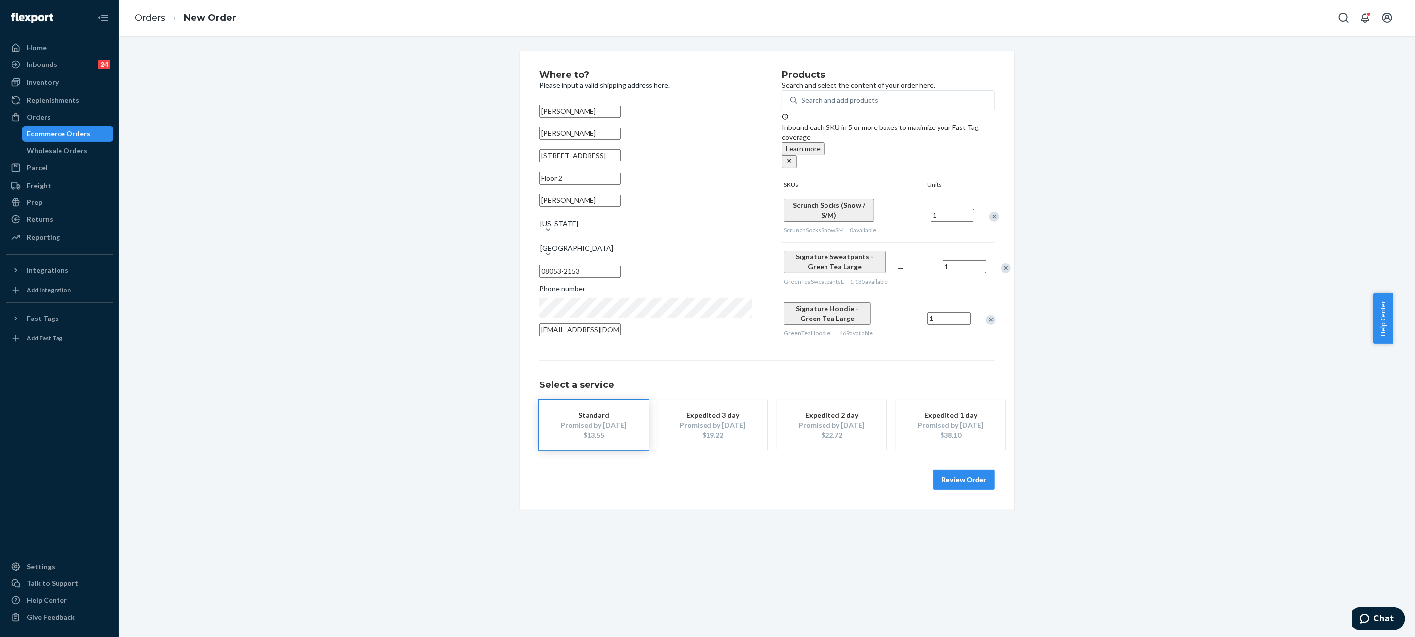
click at [1119, 273] on div "Where to? Please input a valid shipping address here. [PERSON_NAME] [PERSON_NAM…" at bounding box center [767, 280] width 1282 height 459
click at [852, 105] on div "Search and add products" at bounding box center [839, 100] width 77 height 10
click at [802, 105] on input "0 results available. Use Up and Down to choose options, press Enter to select t…" at bounding box center [801, 100] width 1 height 10
type input "Signature sweatpants green tea"
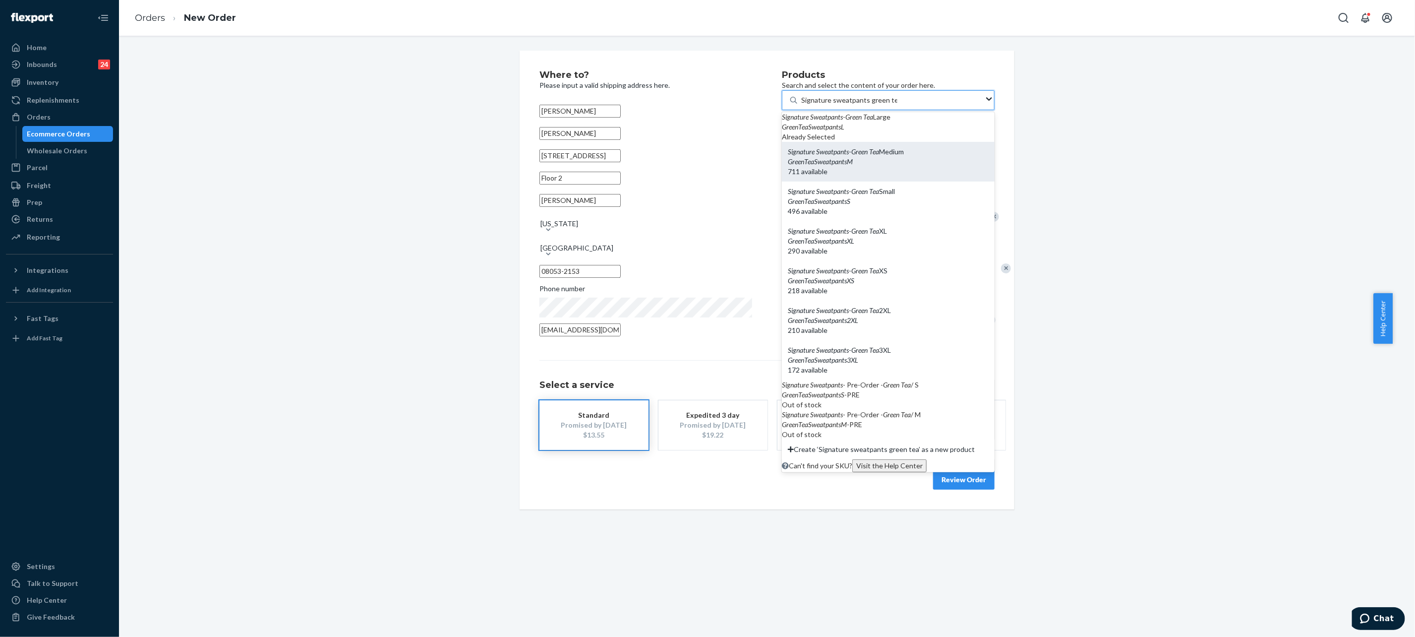
click at [893, 167] on div "GreenTeaSweatpantsM" at bounding box center [888, 162] width 201 height 10
click at [893, 105] on input "Signature sweatpants green tea" at bounding box center [849, 100] width 96 height 10
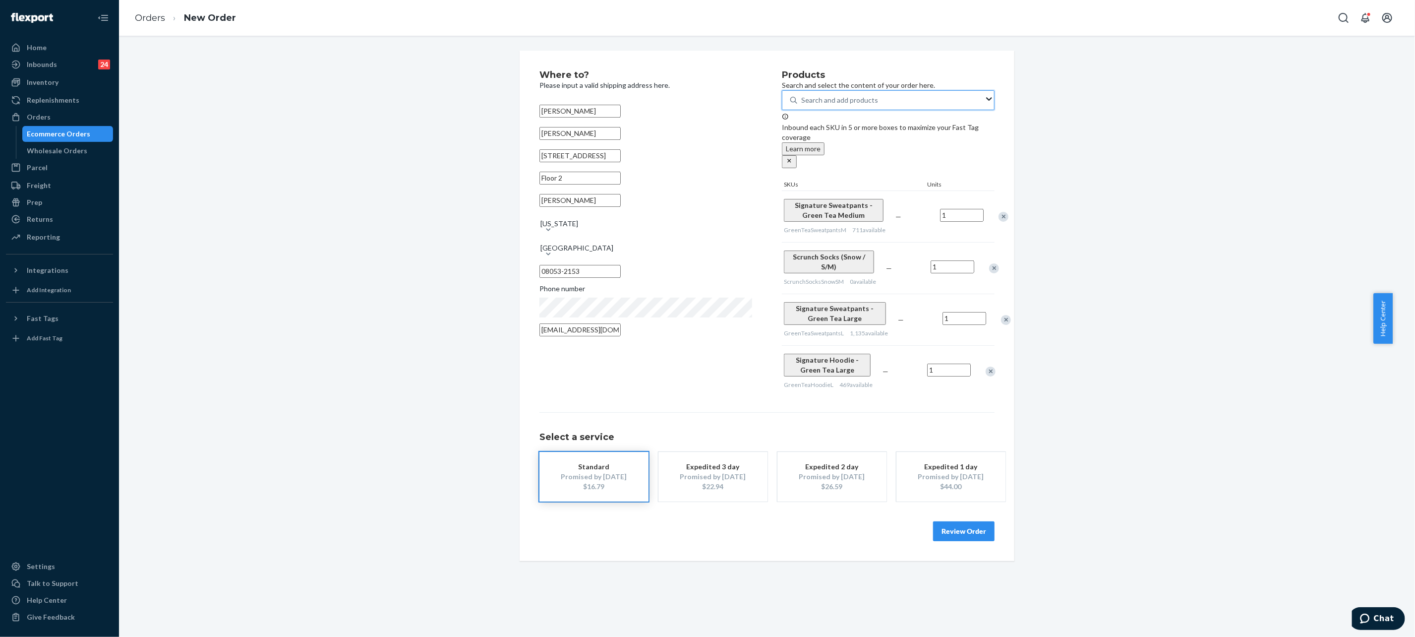
click at [1001, 319] on div "Remove Item" at bounding box center [1006, 320] width 10 height 10
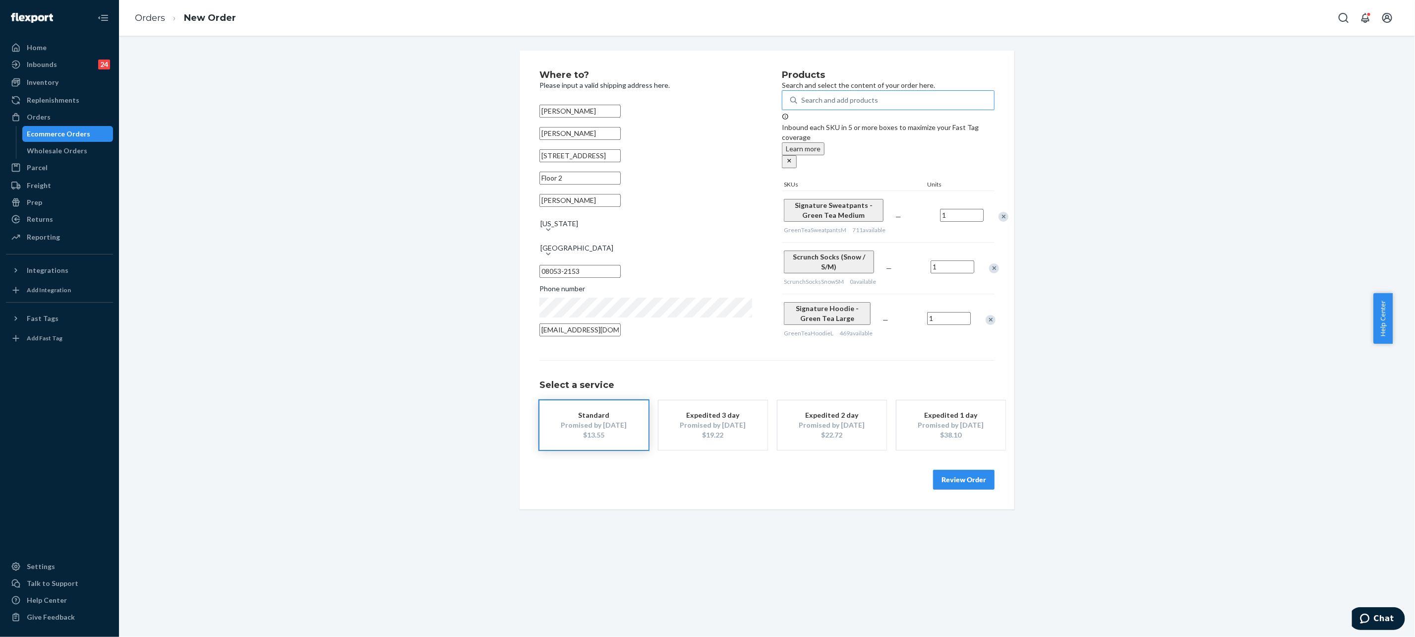
click at [980, 470] on button "Review Order" at bounding box center [963, 480] width 61 height 20
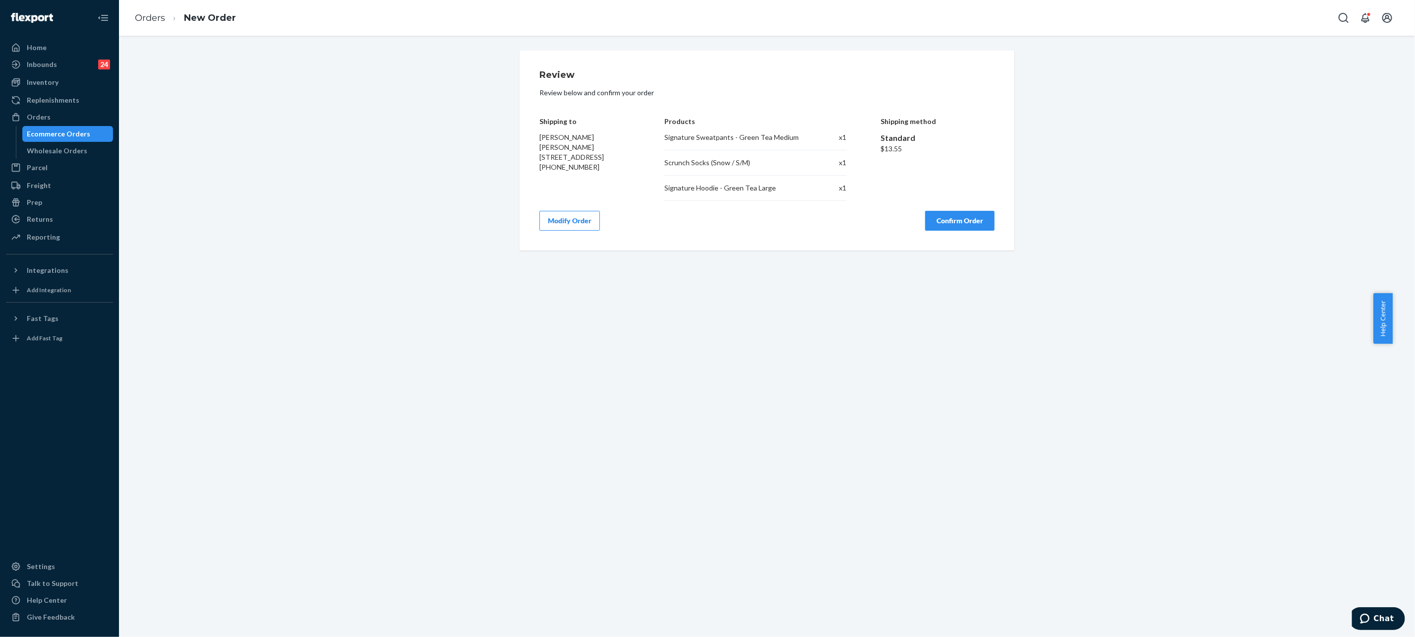
click at [962, 211] on button "Confirm Order" at bounding box center [959, 221] width 69 height 20
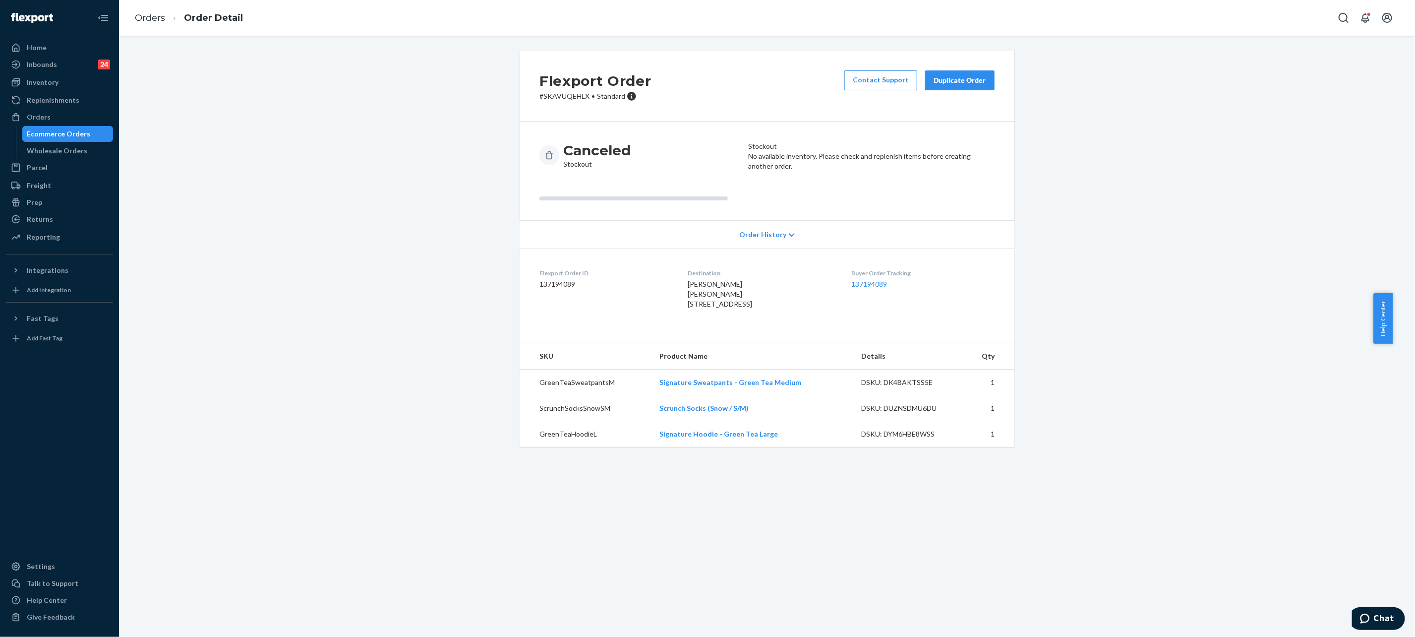
click at [957, 75] on div "Duplicate Order" at bounding box center [960, 80] width 53 height 10
